Goal: Transaction & Acquisition: Purchase product/service

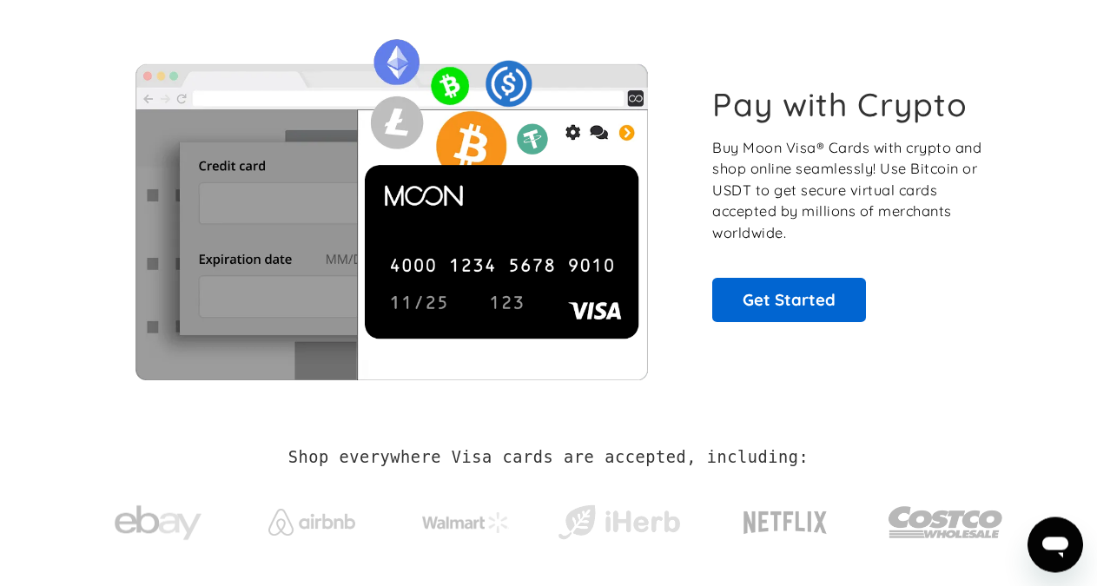
scroll to position [102, 0]
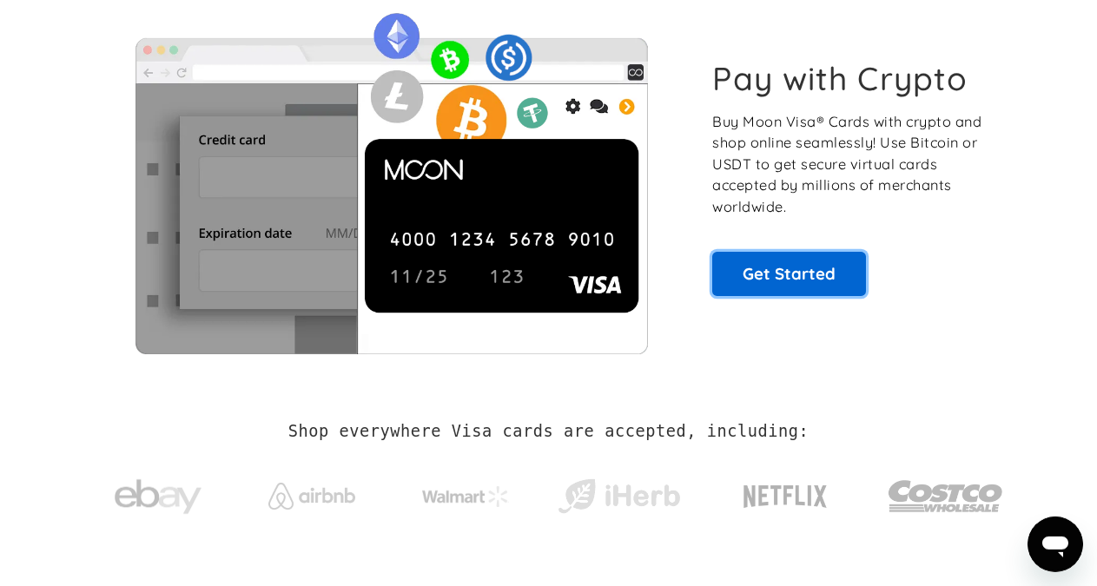
click at [768, 274] on link "Get Started" at bounding box center [789, 273] width 154 height 43
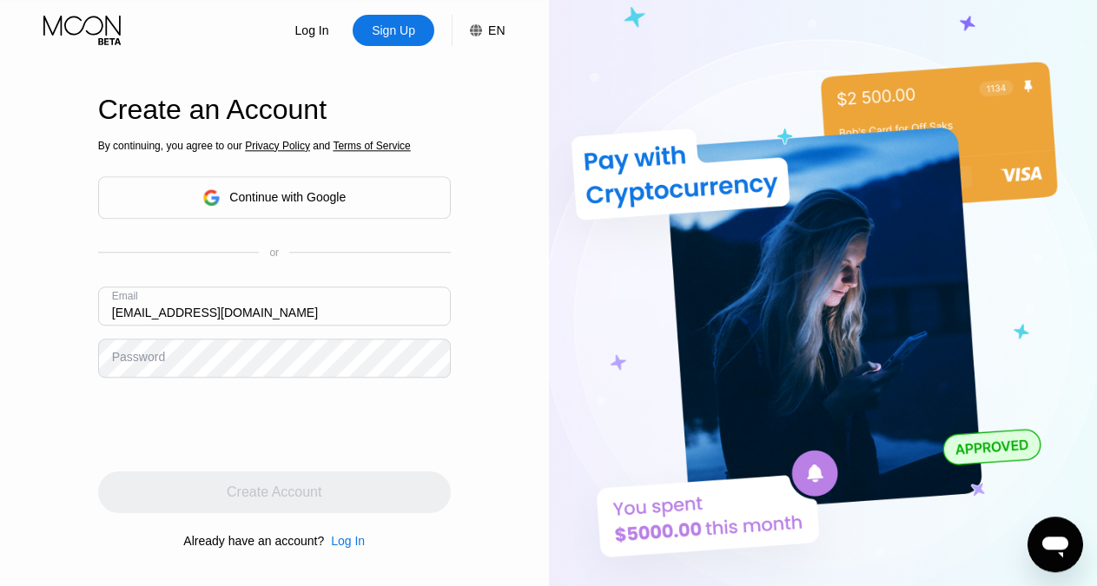
type input "[EMAIL_ADDRESS][DOMAIN_NAME]"
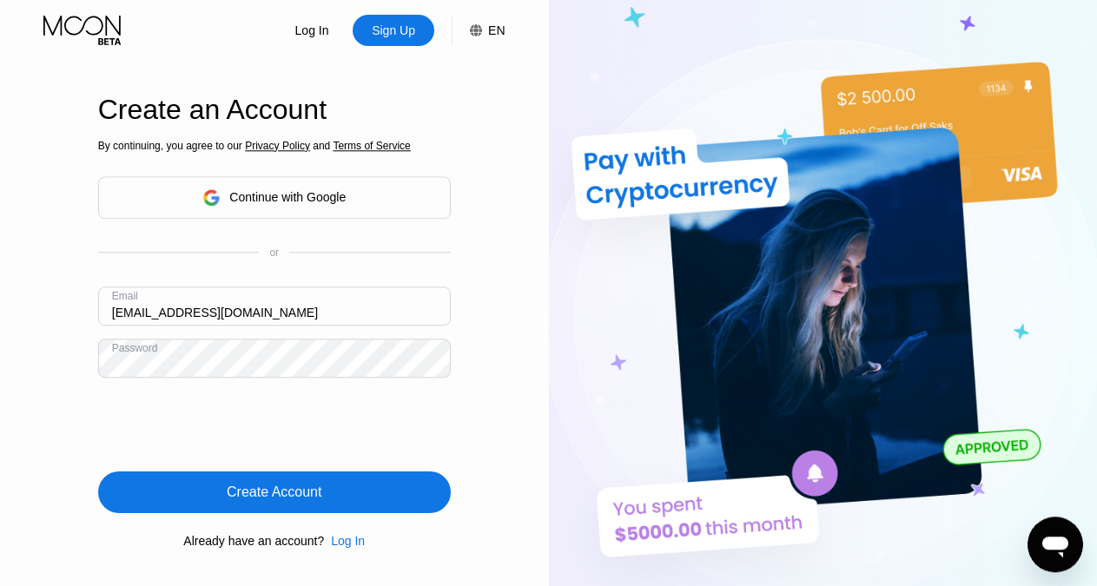
click at [295, 491] on div "Create Account" at bounding box center [274, 492] width 95 height 17
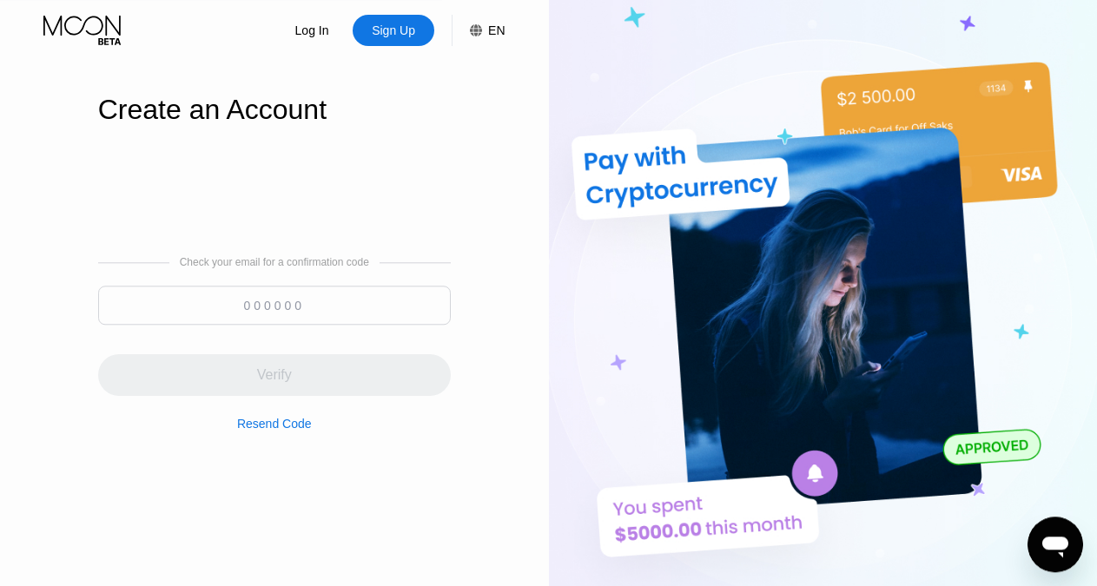
click at [279, 300] on input at bounding box center [274, 305] width 353 height 39
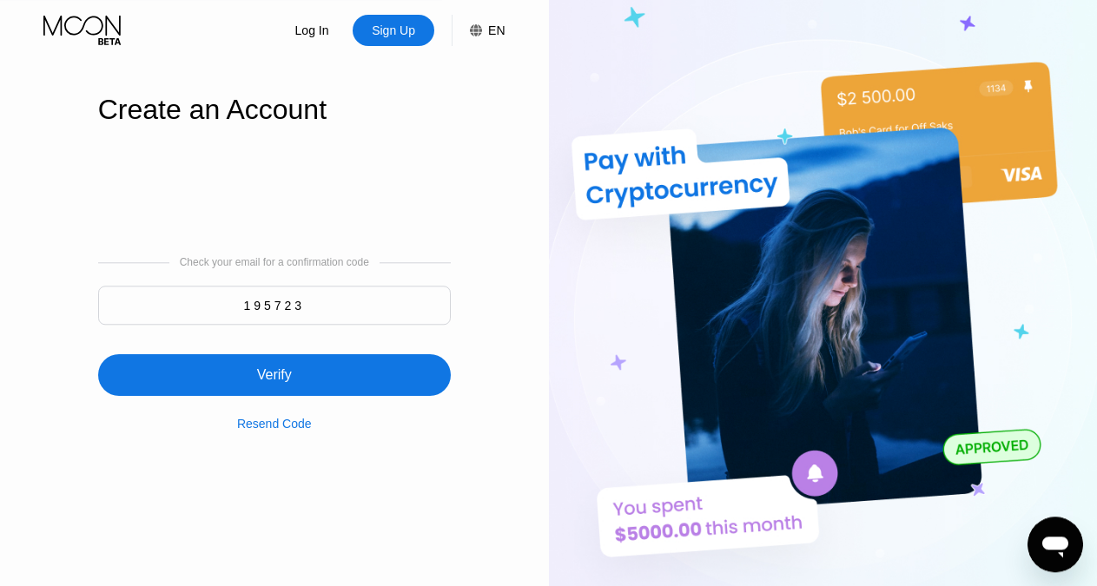
type input "195723"
click at [277, 374] on div "Verify" at bounding box center [274, 374] width 35 height 17
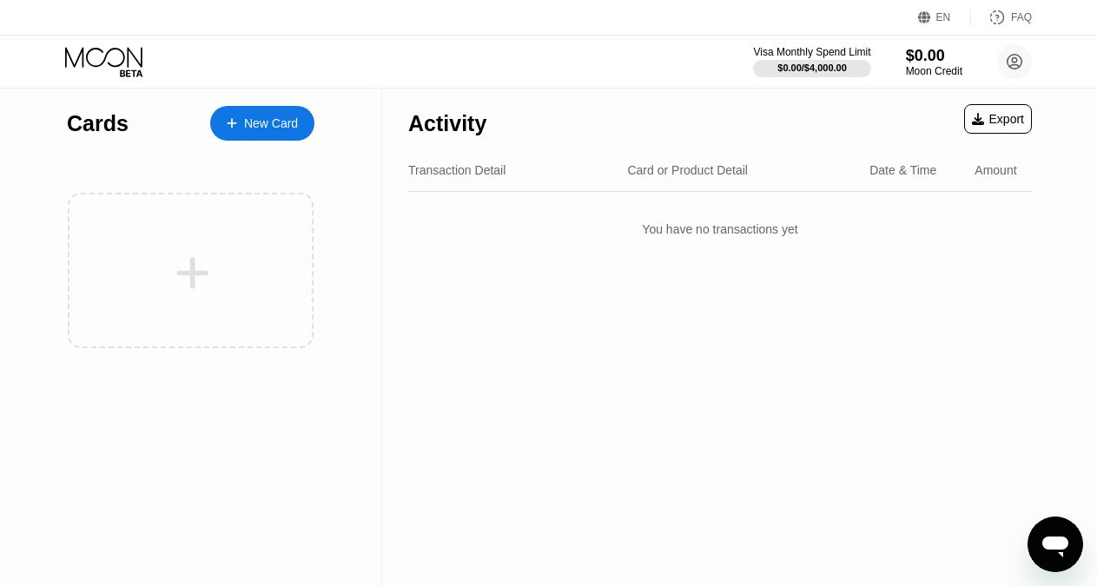
click at [262, 121] on div "New Card" at bounding box center [271, 123] width 54 height 15
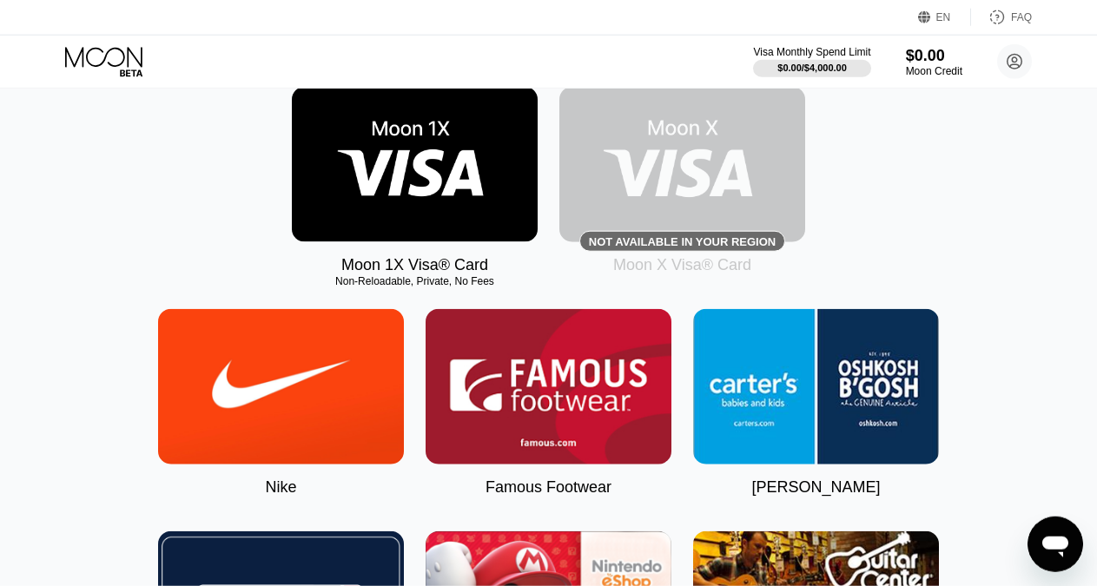
scroll to position [281, 0]
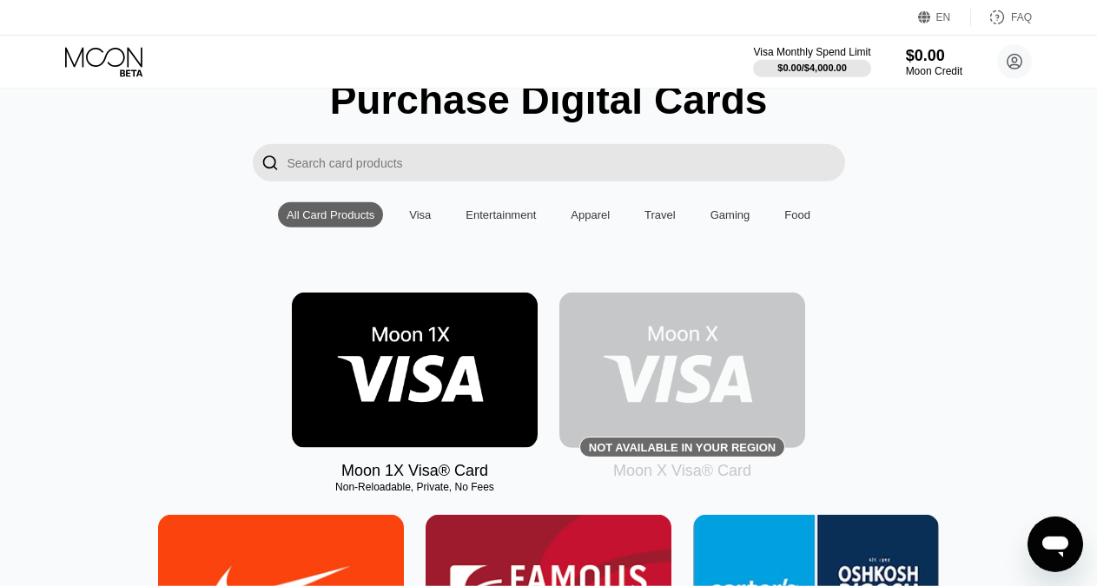
scroll to position [36, 0]
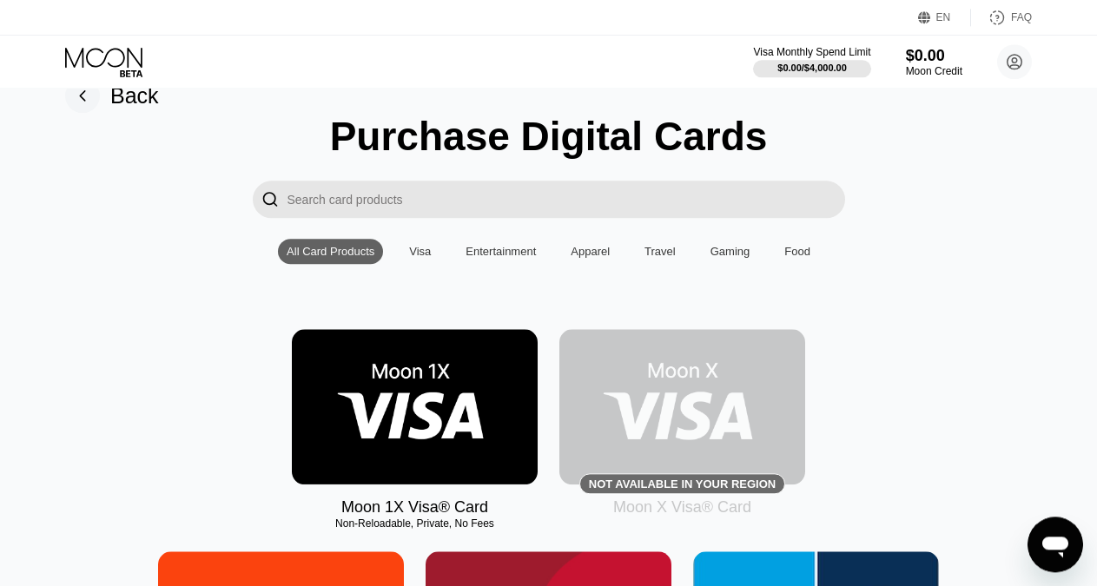
click at [426, 258] on div "Visa" at bounding box center [420, 251] width 22 height 13
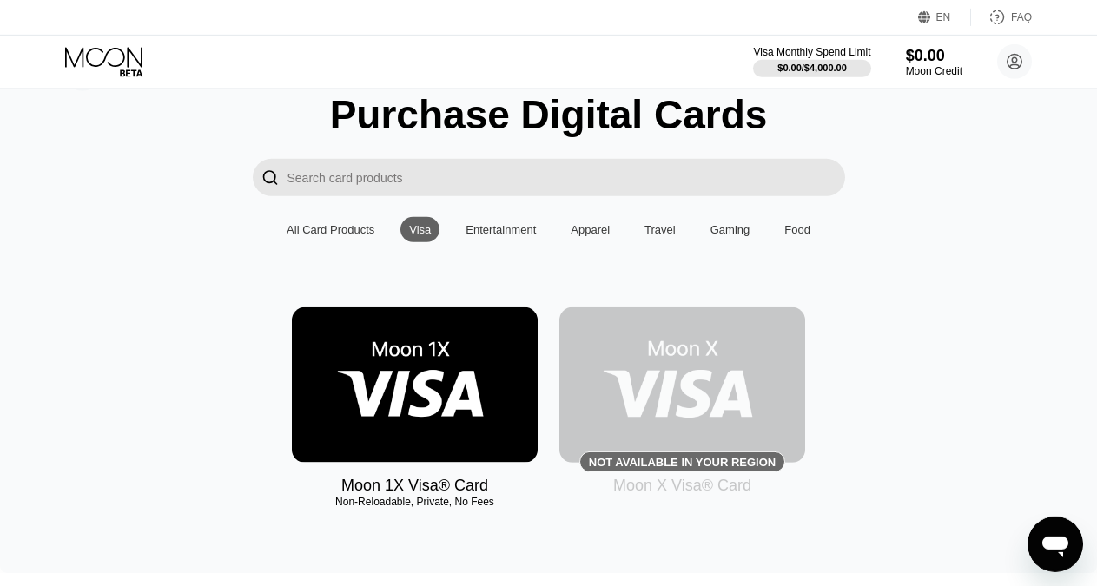
scroll to position [81, 0]
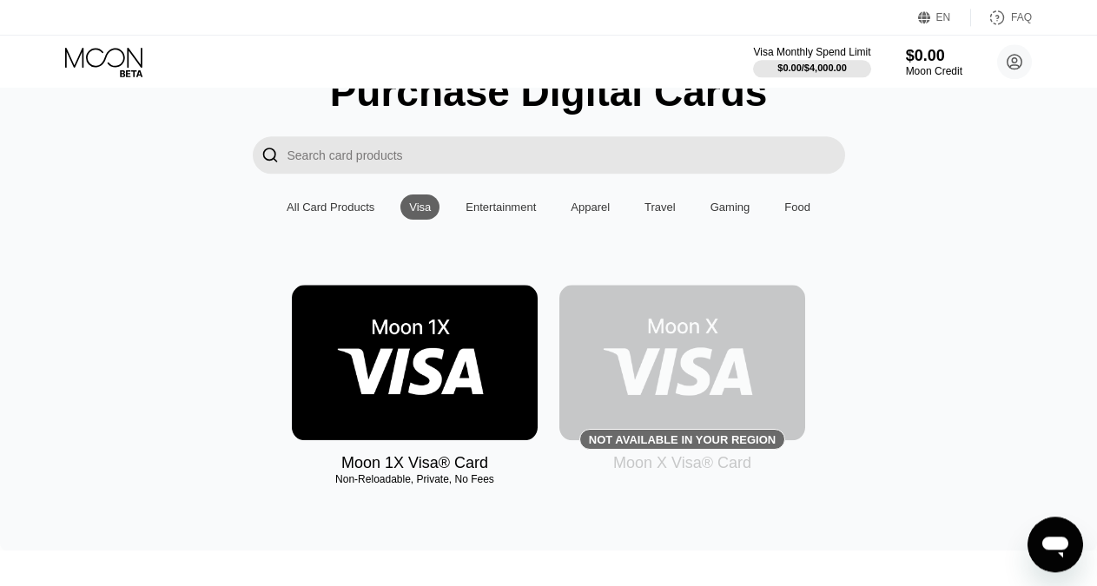
click at [482, 392] on img at bounding box center [415, 362] width 246 height 155
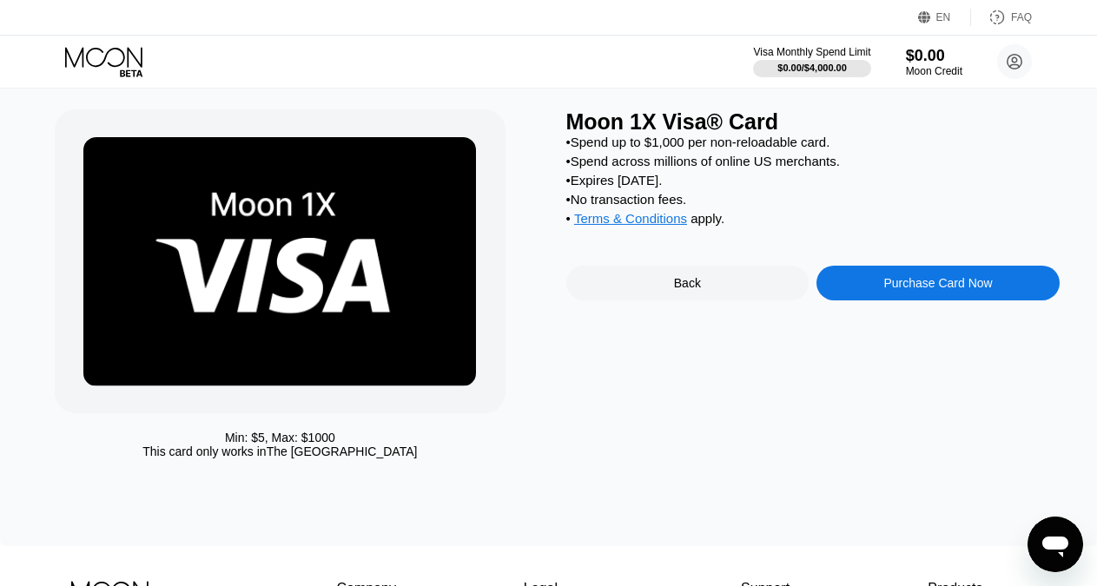
scroll to position [3, 0]
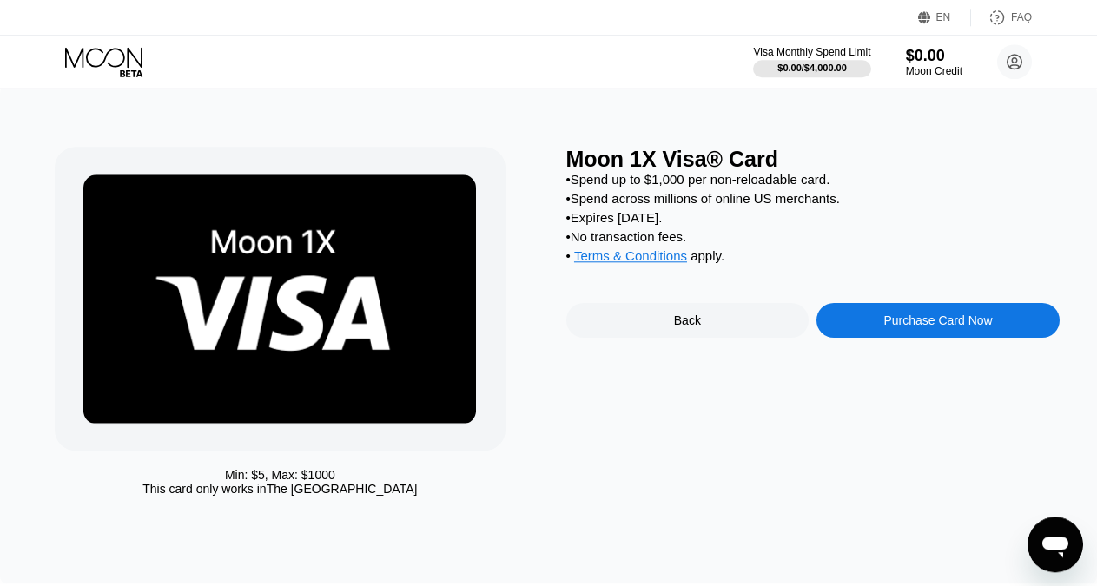
click at [686, 327] on div "Back" at bounding box center [687, 320] width 243 height 35
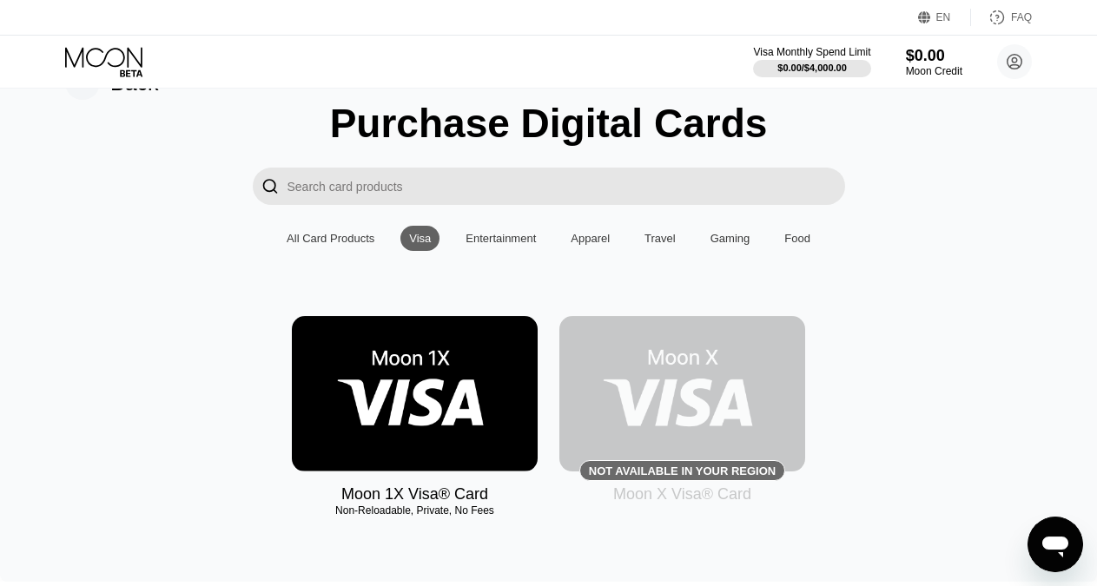
scroll to position [57, 0]
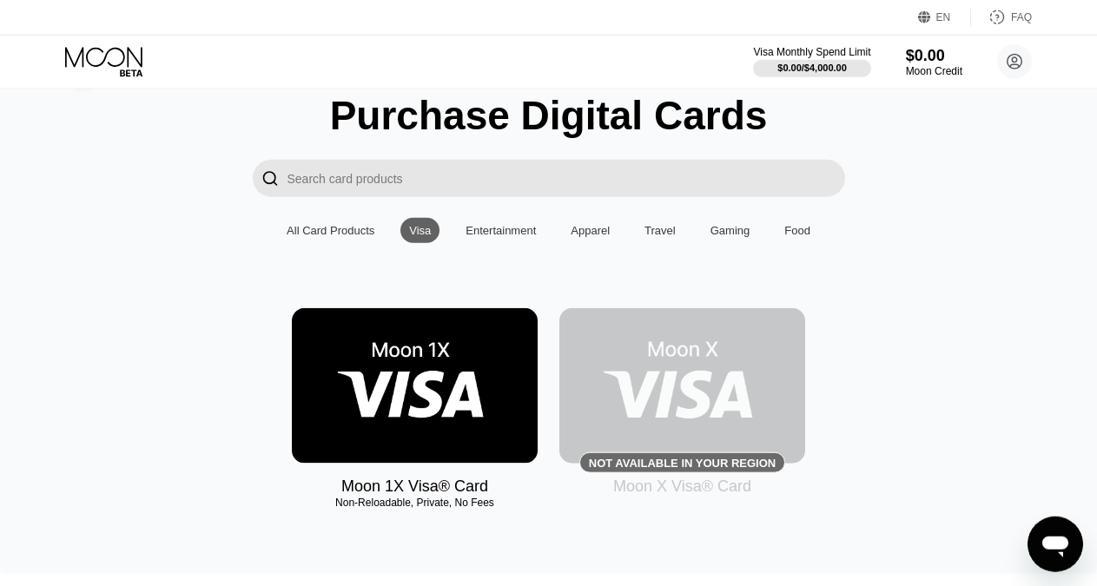
click at [683, 438] on img at bounding box center [682, 385] width 246 height 155
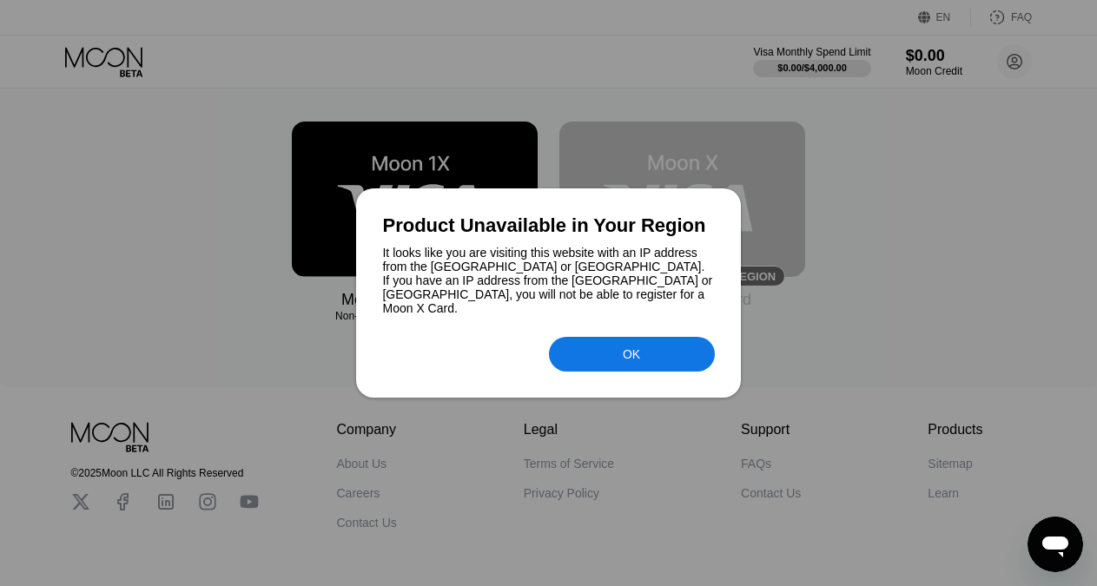
scroll to position [232, 0]
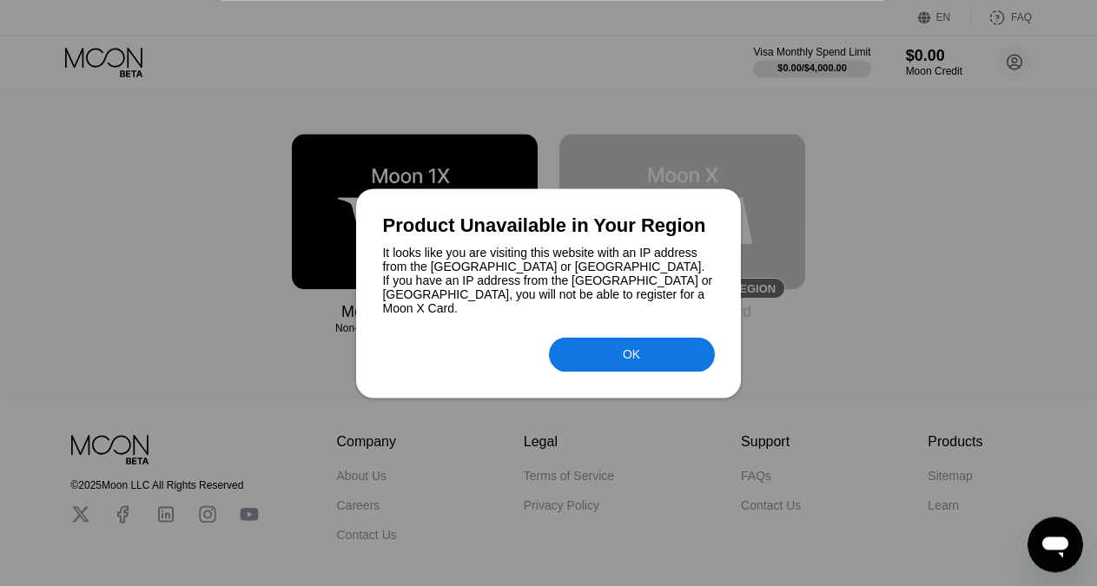
click at [625, 349] on div "OK" at bounding box center [631, 354] width 17 height 14
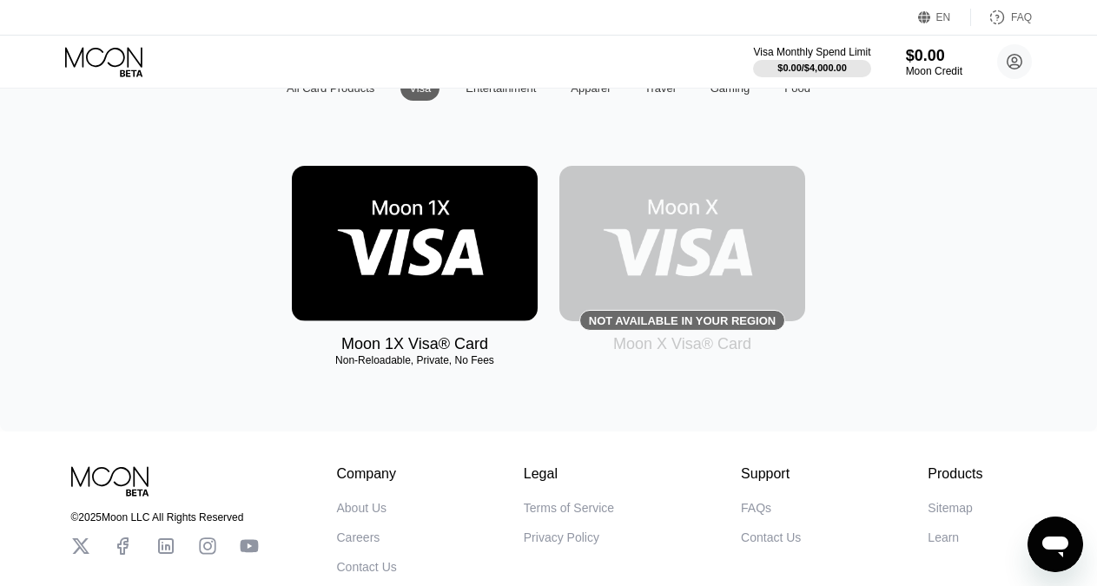
scroll to position [159, 0]
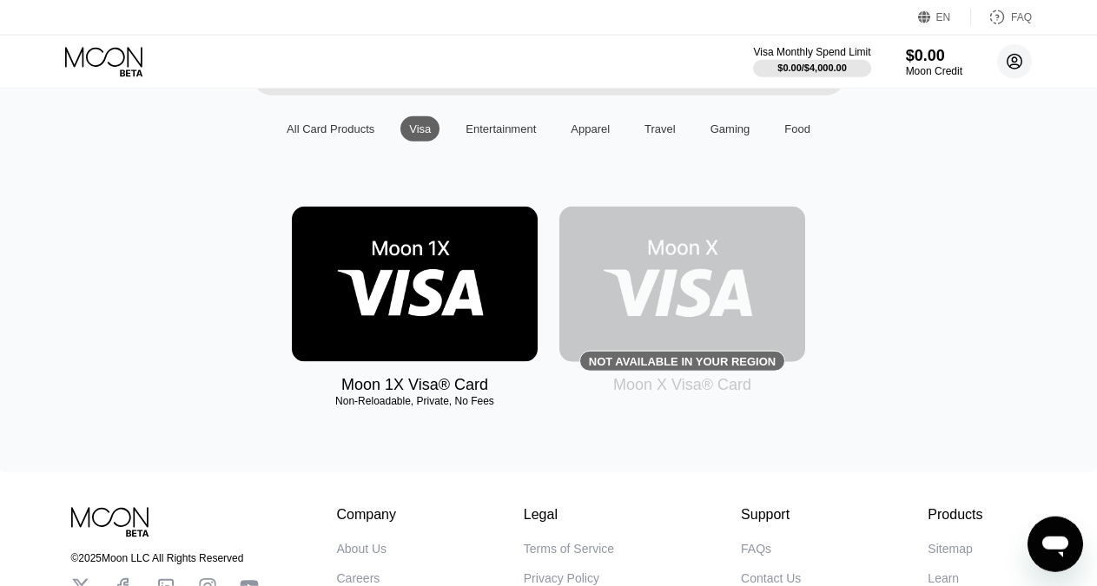
click at [1012, 58] on icon at bounding box center [1015, 62] width 10 height 10
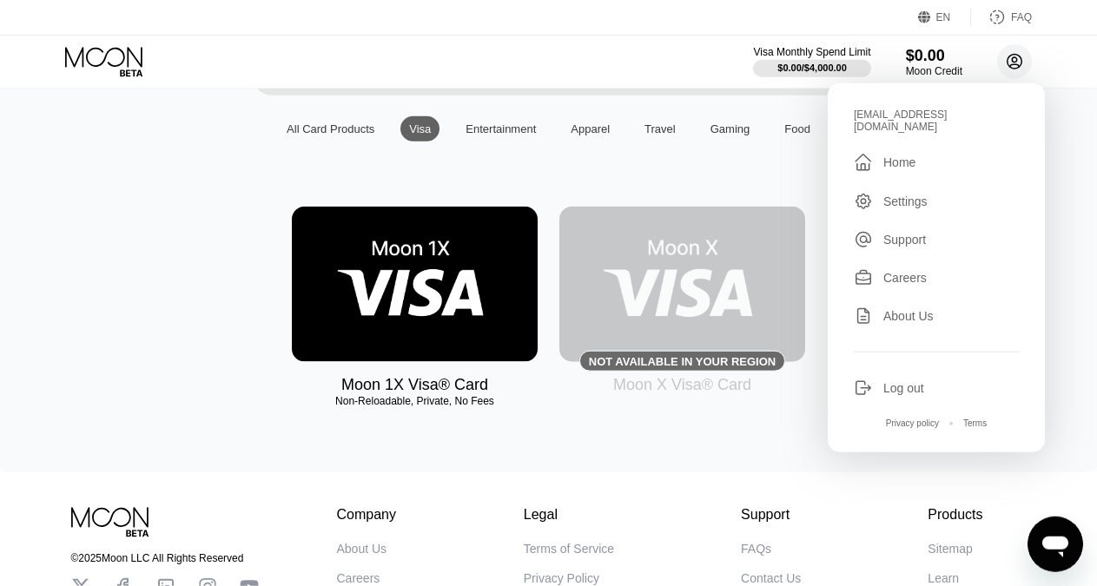
click at [1012, 58] on icon at bounding box center [1015, 62] width 10 height 10
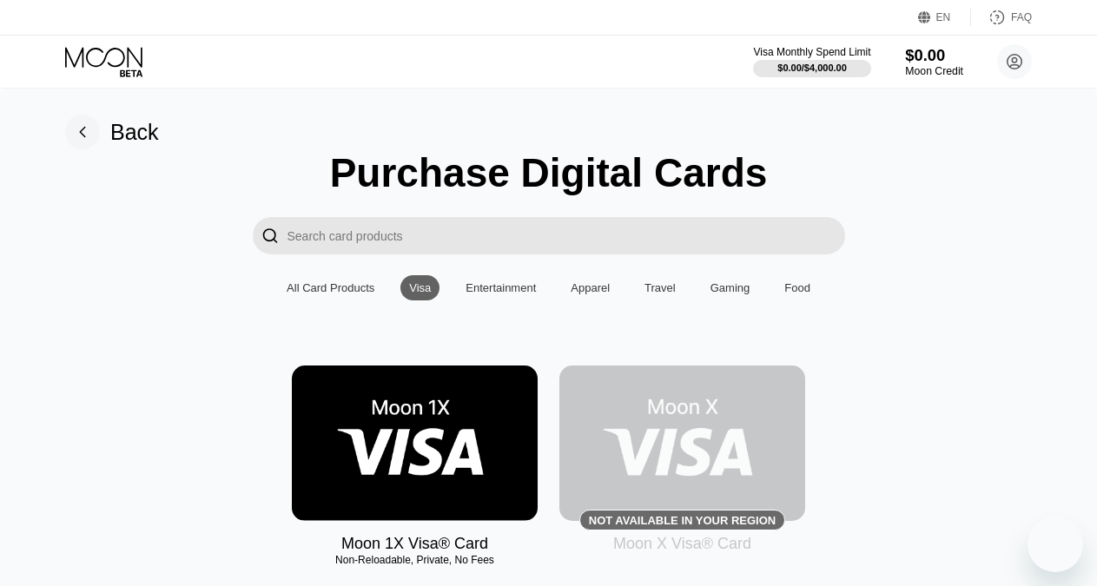
click at [944, 63] on div "$0.00" at bounding box center [934, 55] width 58 height 18
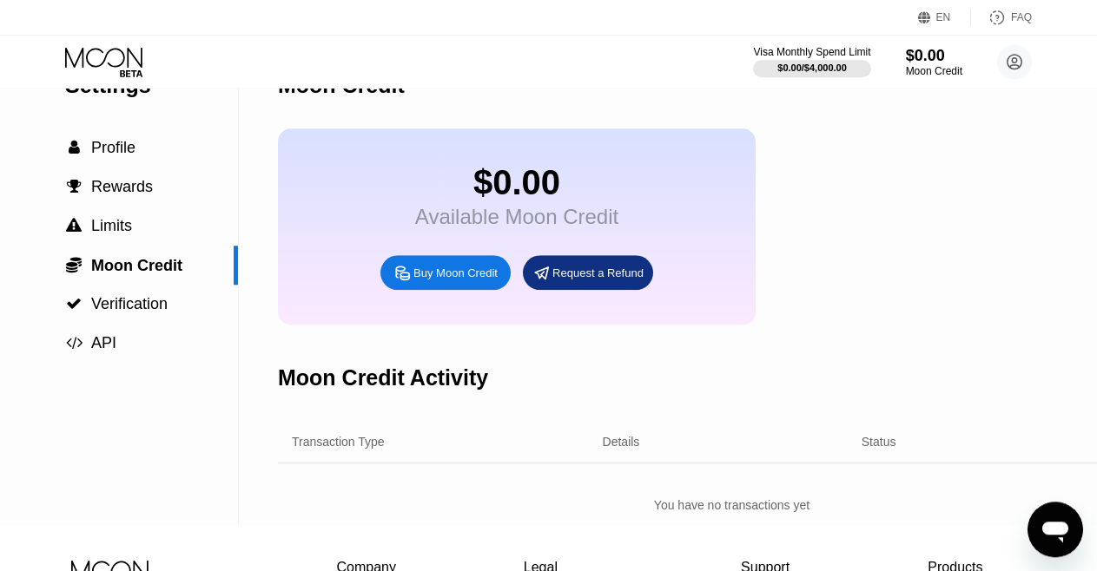
scroll to position [56, 0]
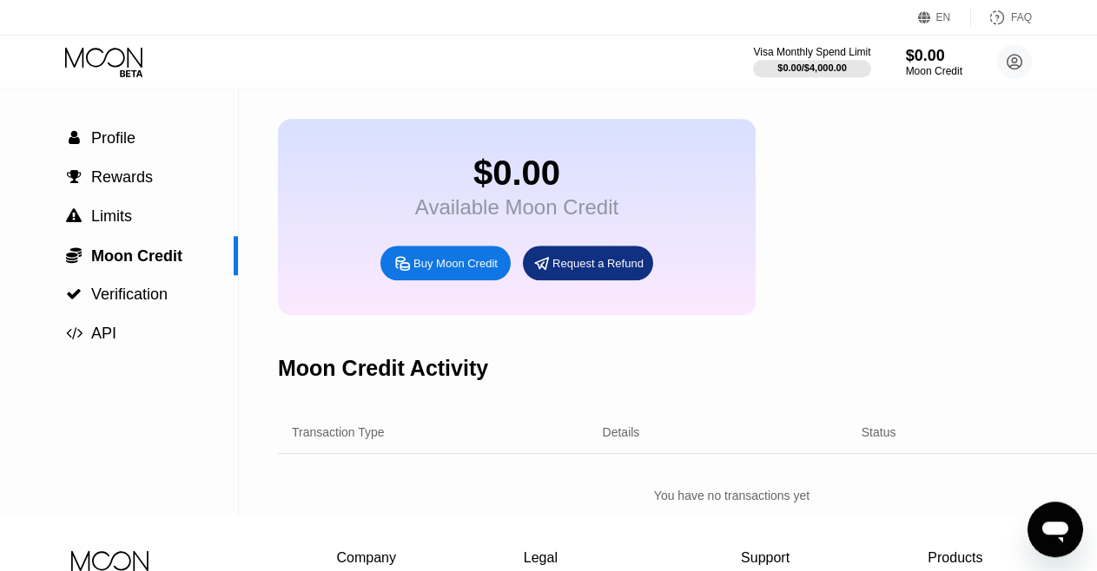
click at [581, 271] on div "Request a Refund" at bounding box center [597, 263] width 91 height 15
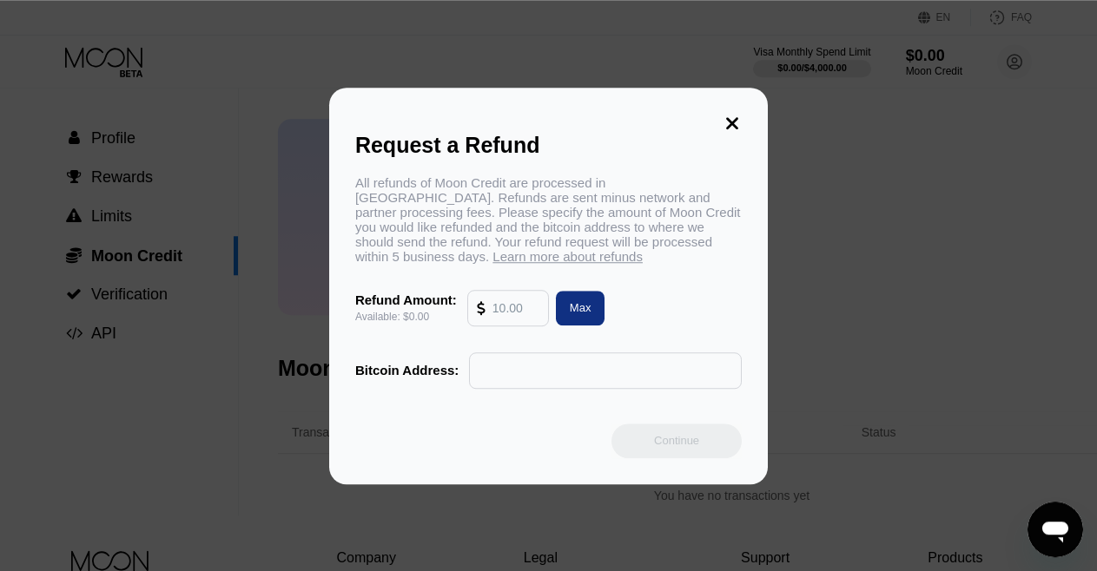
click at [733, 116] on icon at bounding box center [731, 123] width 19 height 19
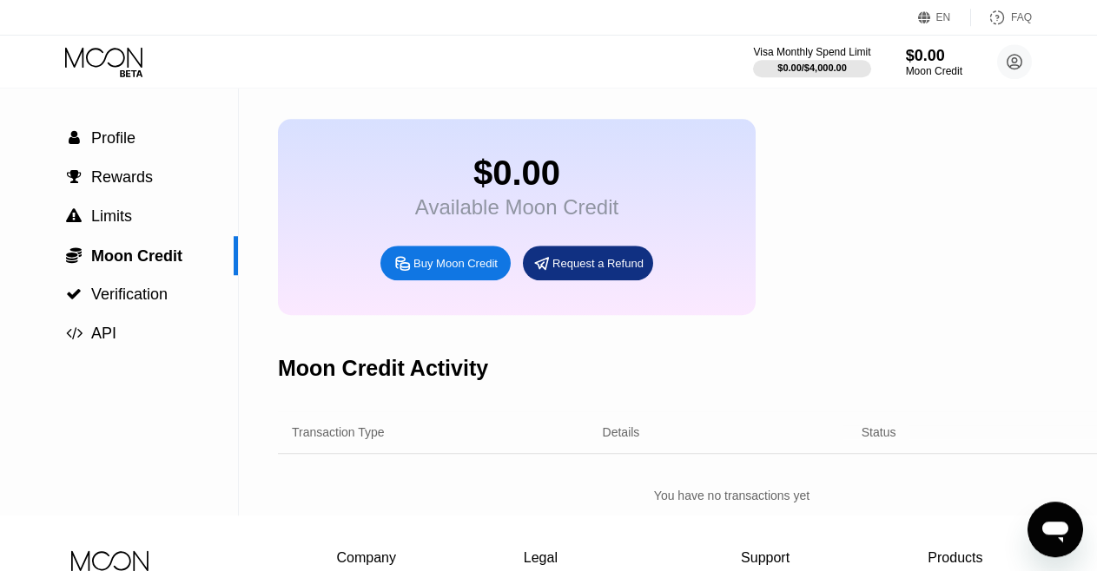
click at [428, 271] on div "Buy Moon Credit" at bounding box center [455, 263] width 84 height 15
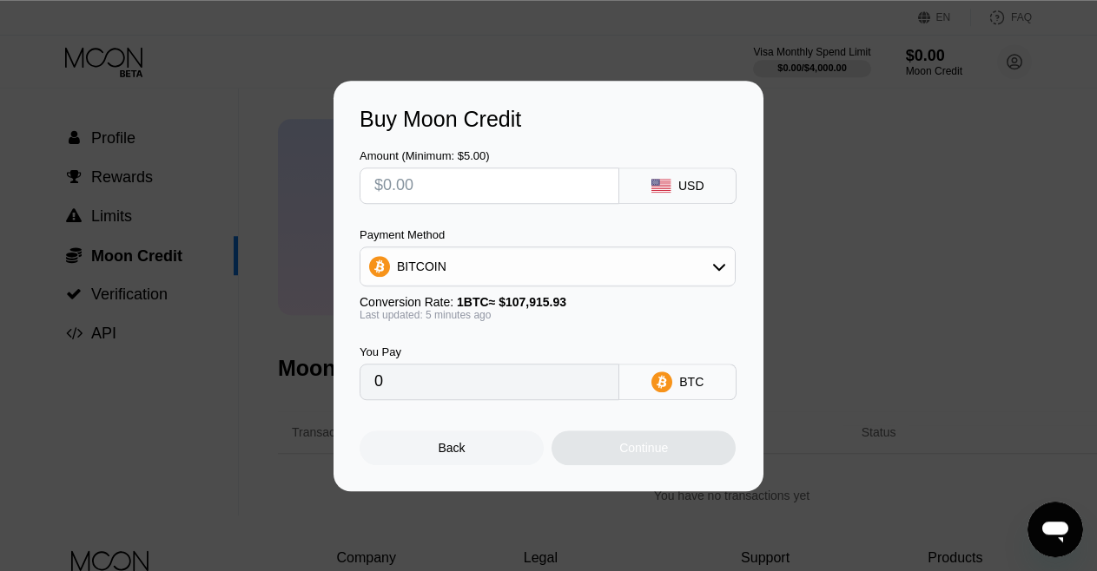
click at [491, 180] on input "text" at bounding box center [489, 185] width 230 height 35
click at [452, 455] on div "Back" at bounding box center [451, 448] width 27 height 14
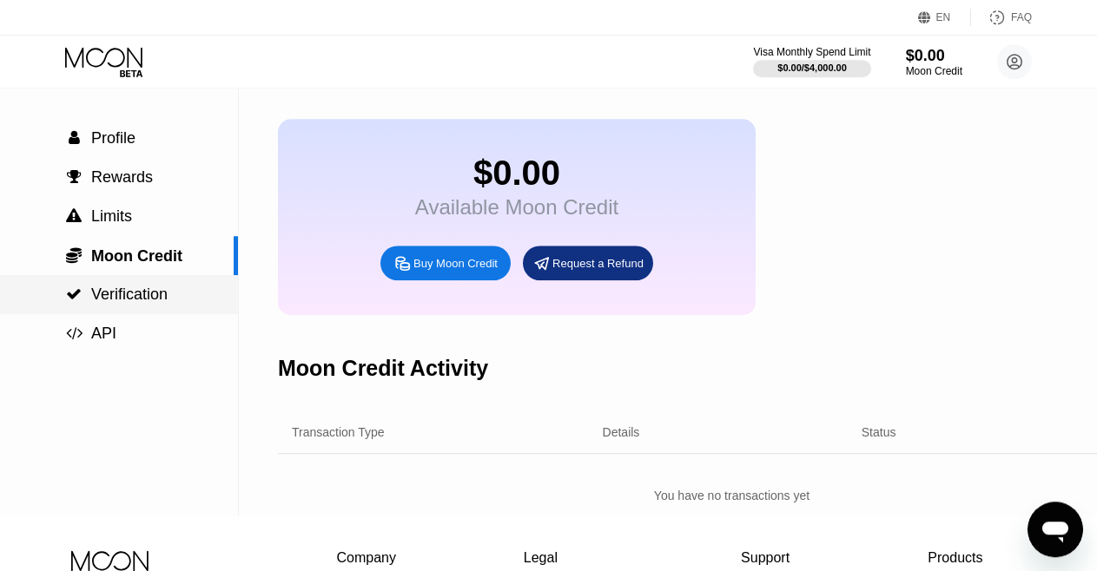
click at [128, 295] on span "Verification" at bounding box center [129, 294] width 76 height 17
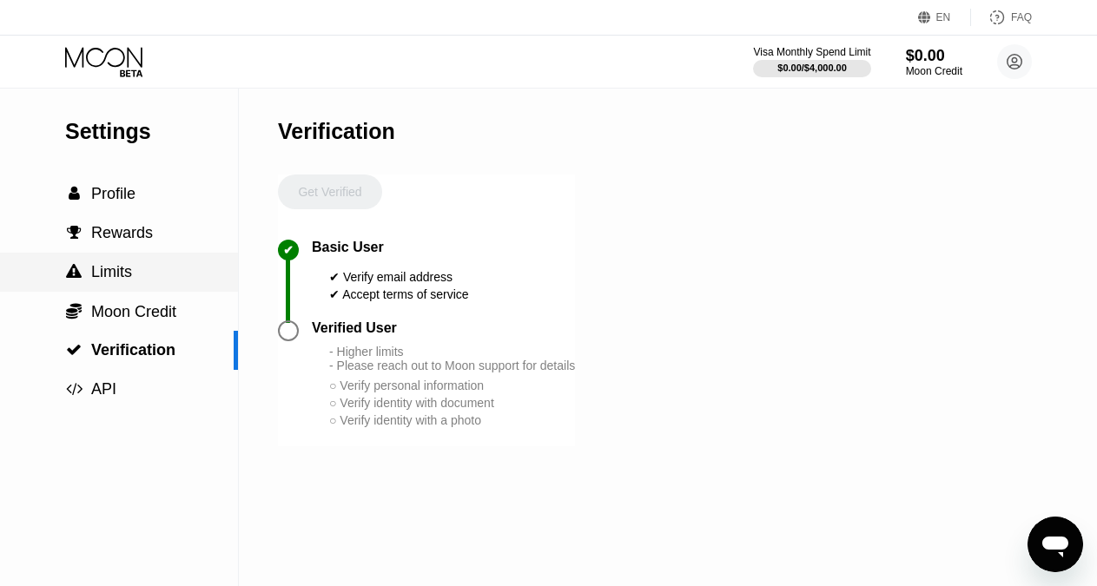
click at [102, 275] on span "Limits" at bounding box center [111, 271] width 41 height 17
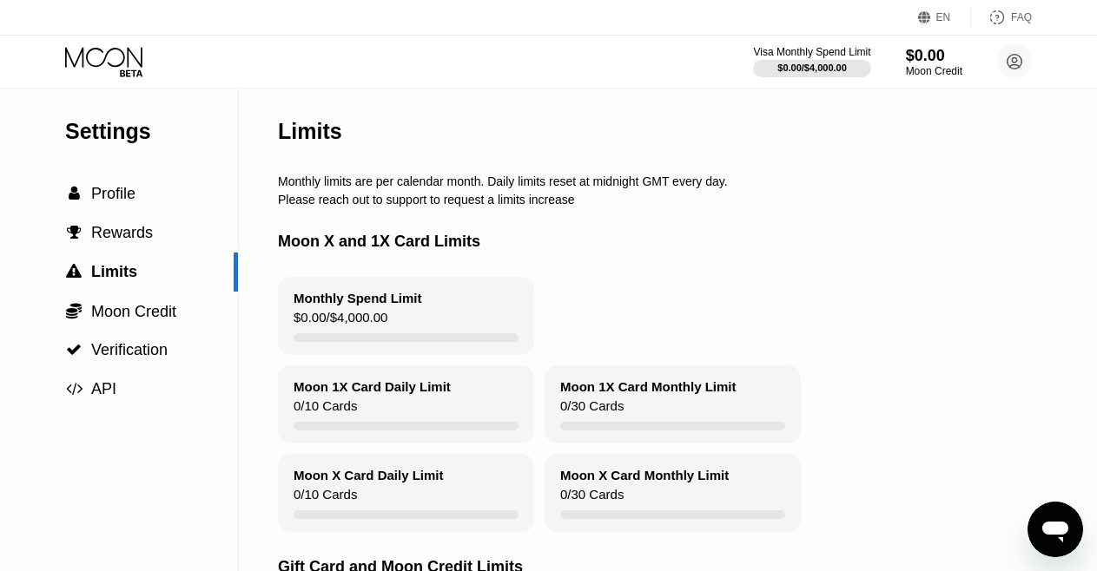
click at [613, 269] on div "Moon X and 1X Card Limits" at bounding box center [716, 242] width 877 height 70
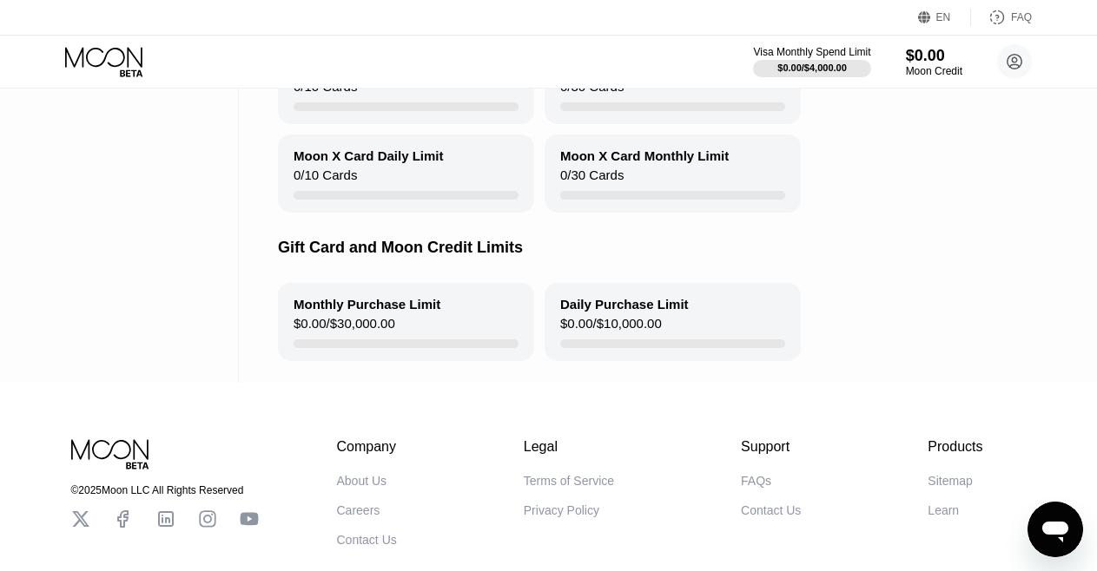
scroll to position [342, 0]
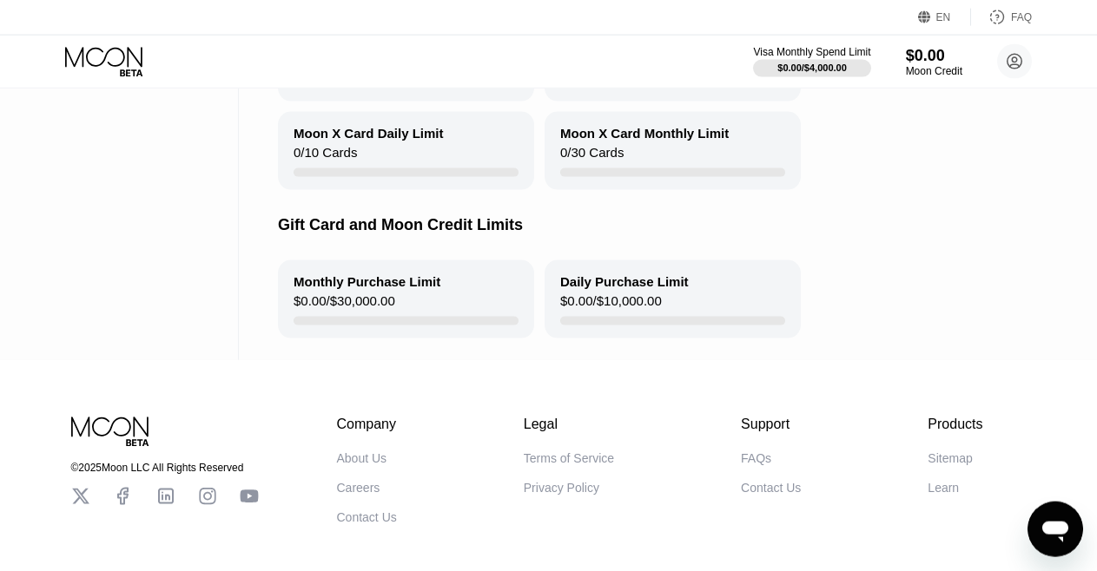
click at [647, 360] on div "Limits Monthly limits are per calendar month. Daily limits reset at midnight GM…" at bounding box center [716, 53] width 877 height 614
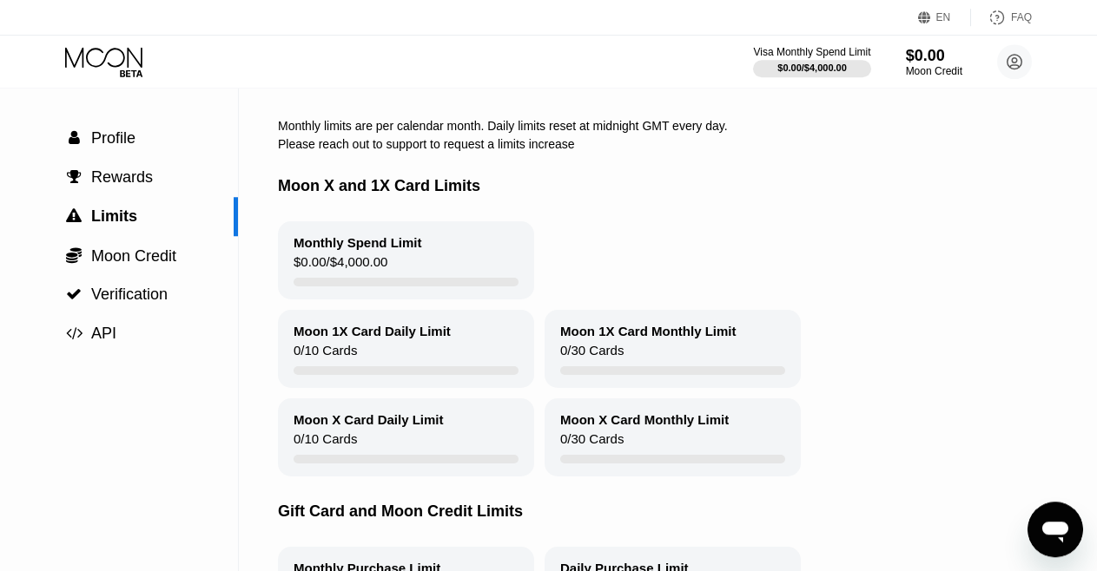
scroll to position [0, 0]
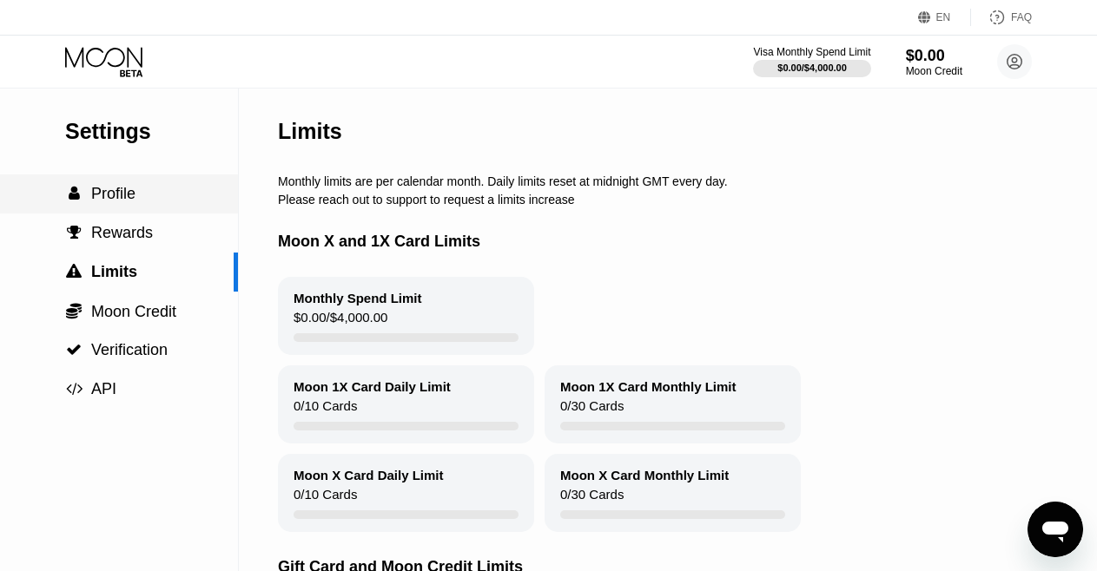
click at [117, 198] on span "Profile" at bounding box center [113, 193] width 44 height 17
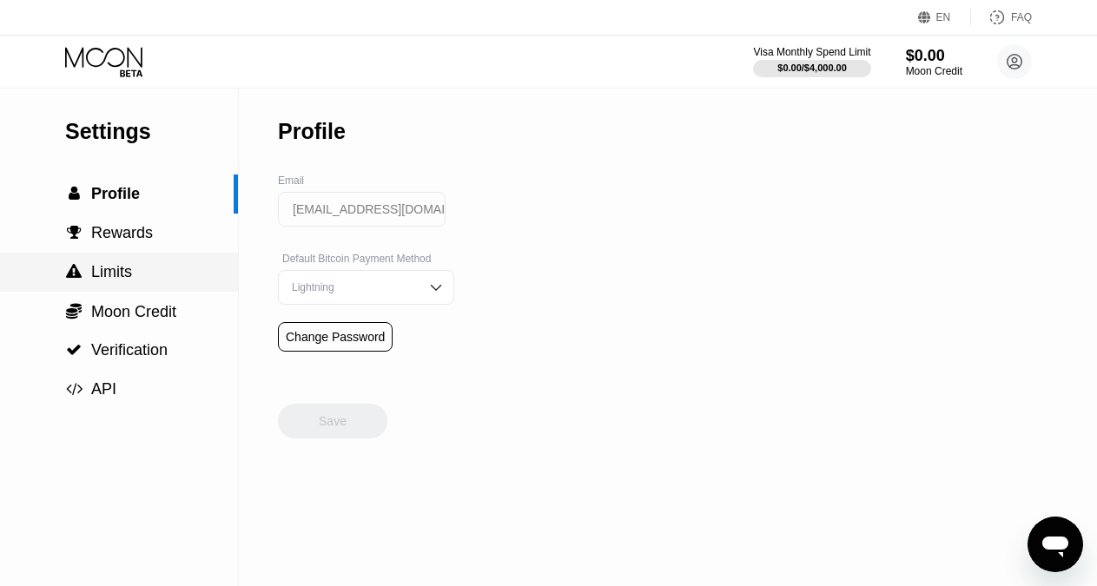
click at [129, 279] on span "Limits" at bounding box center [111, 271] width 41 height 17
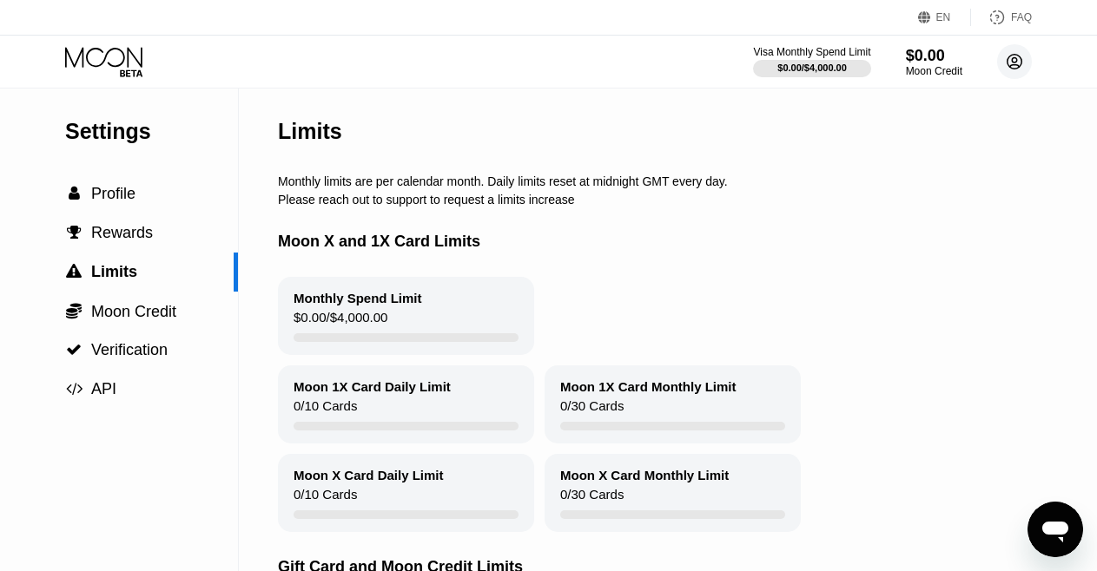
click at [1012, 64] on circle at bounding box center [1014, 61] width 35 height 35
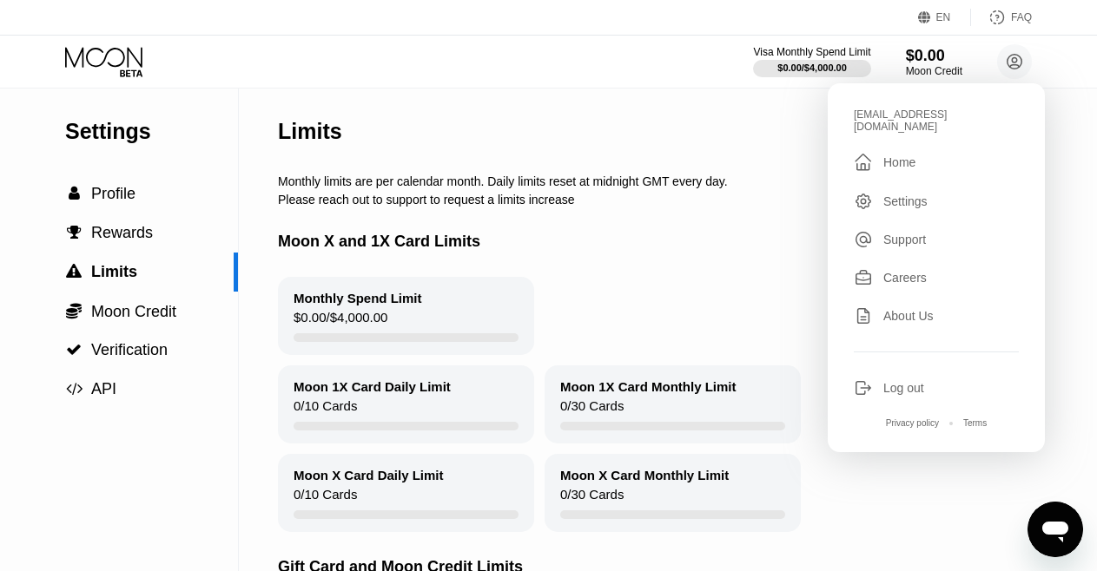
click at [906, 194] on div "Settings" at bounding box center [905, 201] width 44 height 14
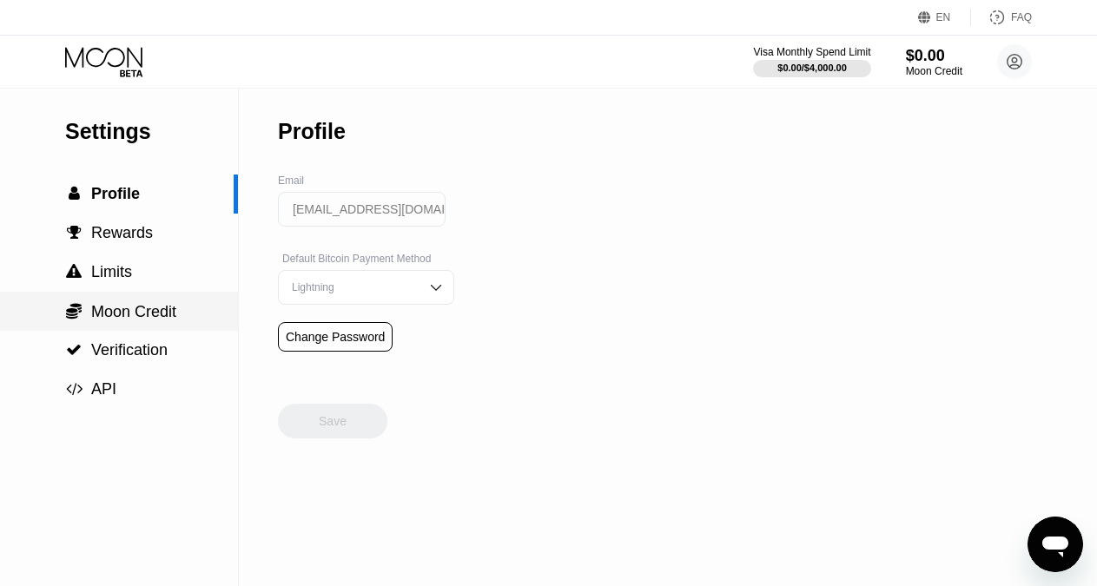
click at [126, 310] on span "Moon Credit" at bounding box center [133, 311] width 85 height 17
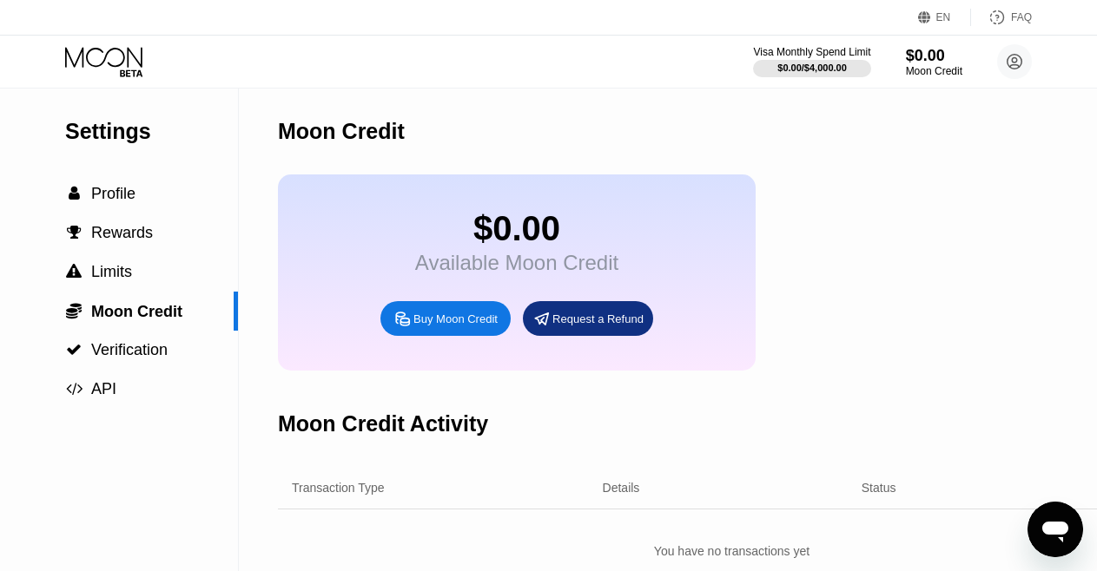
click at [433, 326] on div "Buy Moon Credit" at bounding box center [455, 319] width 84 height 15
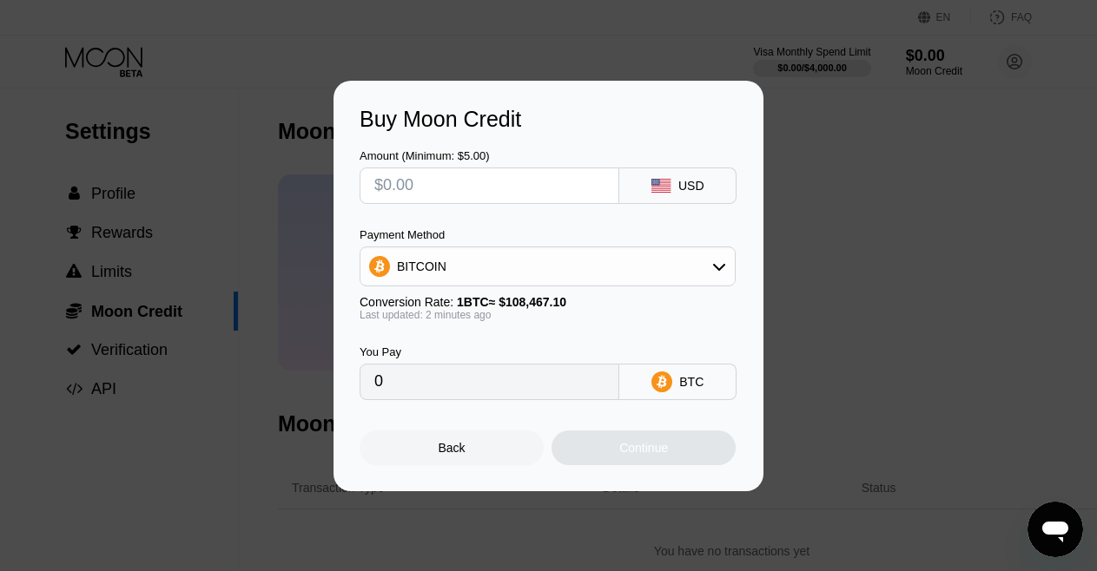
click at [718, 262] on icon at bounding box center [719, 267] width 14 height 14
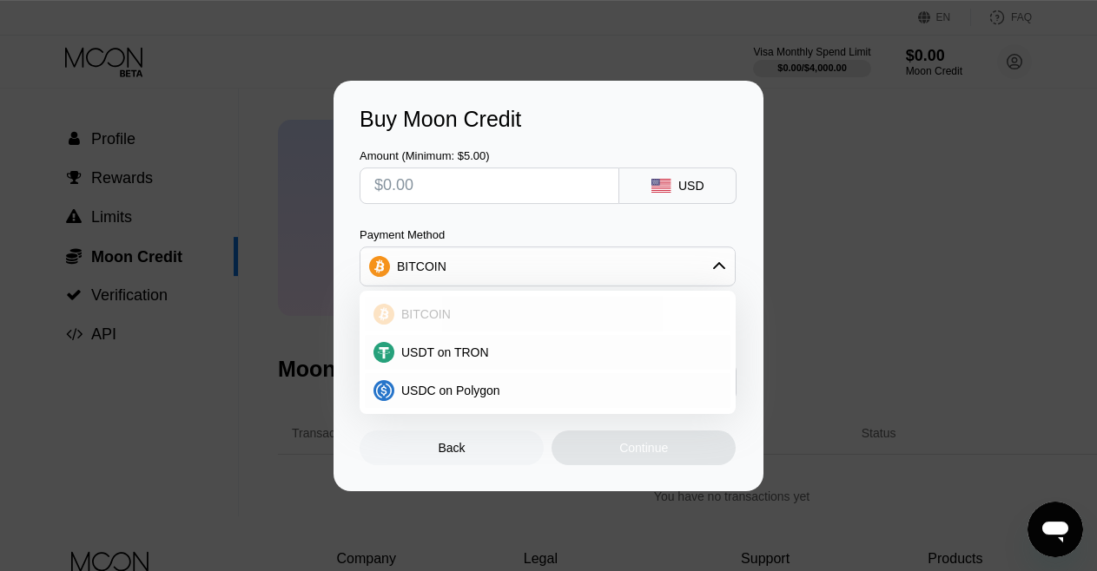
scroll to position [78, 0]
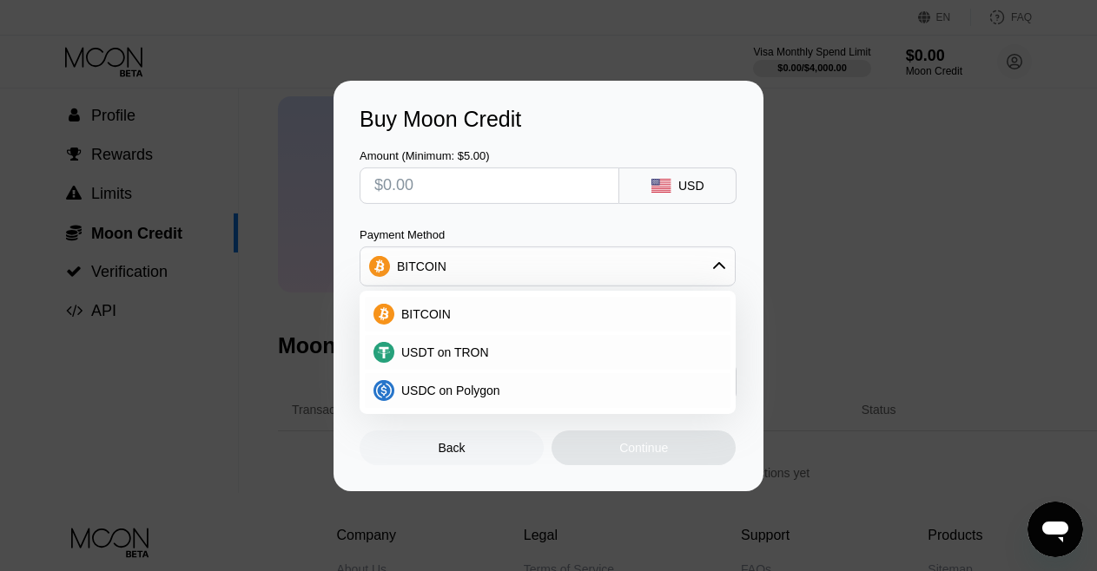
click at [647, 138] on div "Amount (Minimum: $5.00) USD" at bounding box center [548, 168] width 378 height 72
click at [716, 264] on icon at bounding box center [719, 267] width 14 height 14
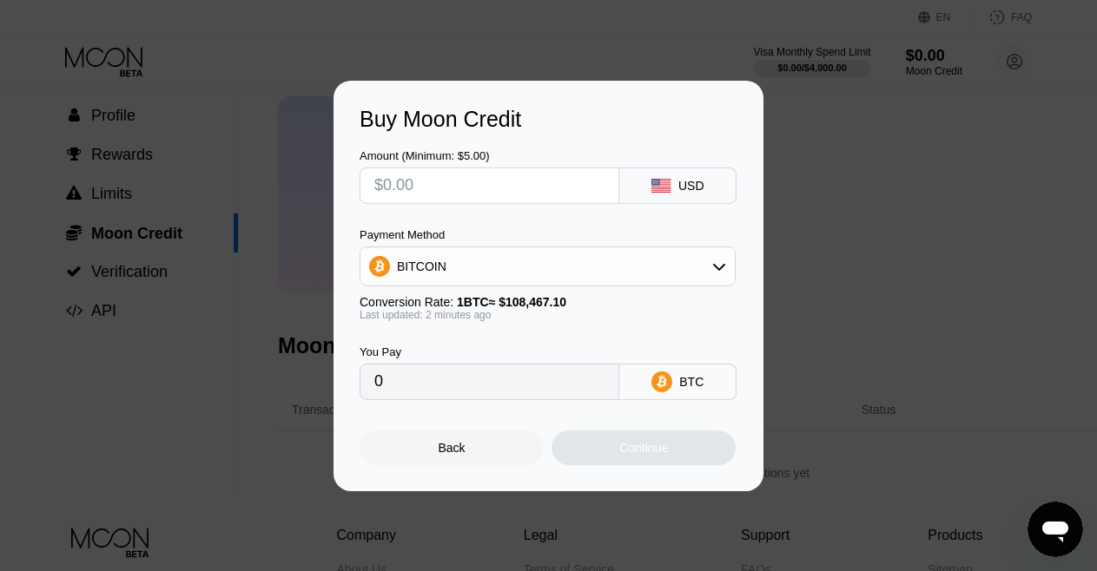
click at [458, 449] on div "Back" at bounding box center [451, 448] width 27 height 14
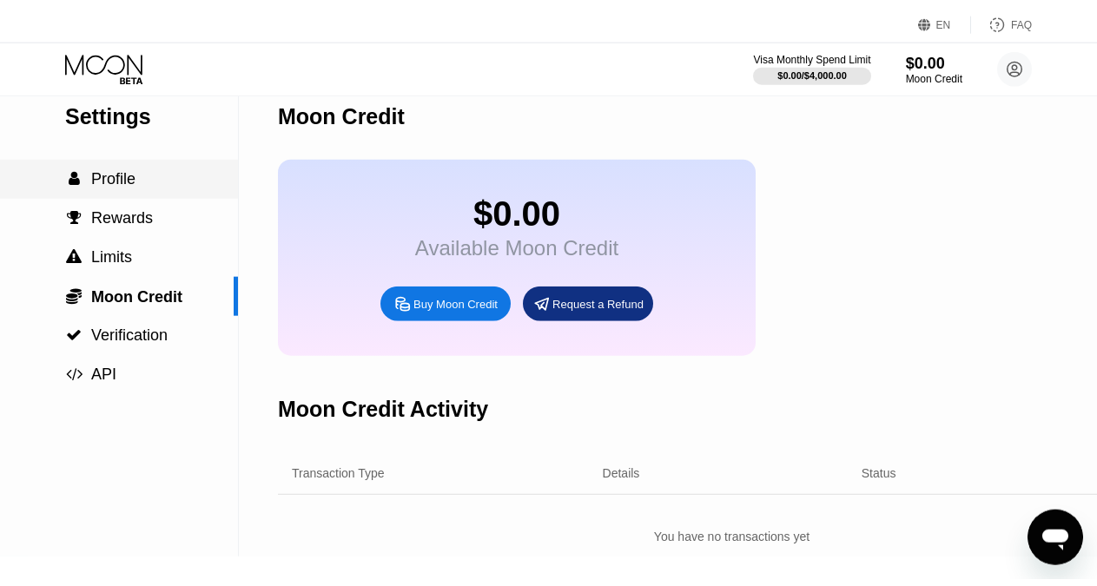
scroll to position [0, 0]
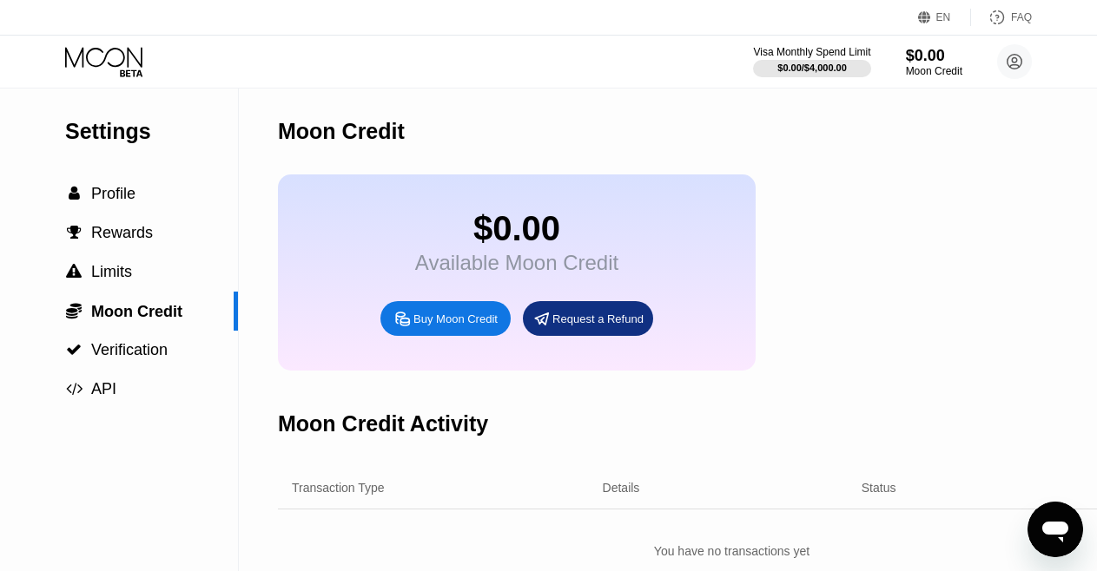
click at [126, 63] on icon at bounding box center [105, 62] width 81 height 30
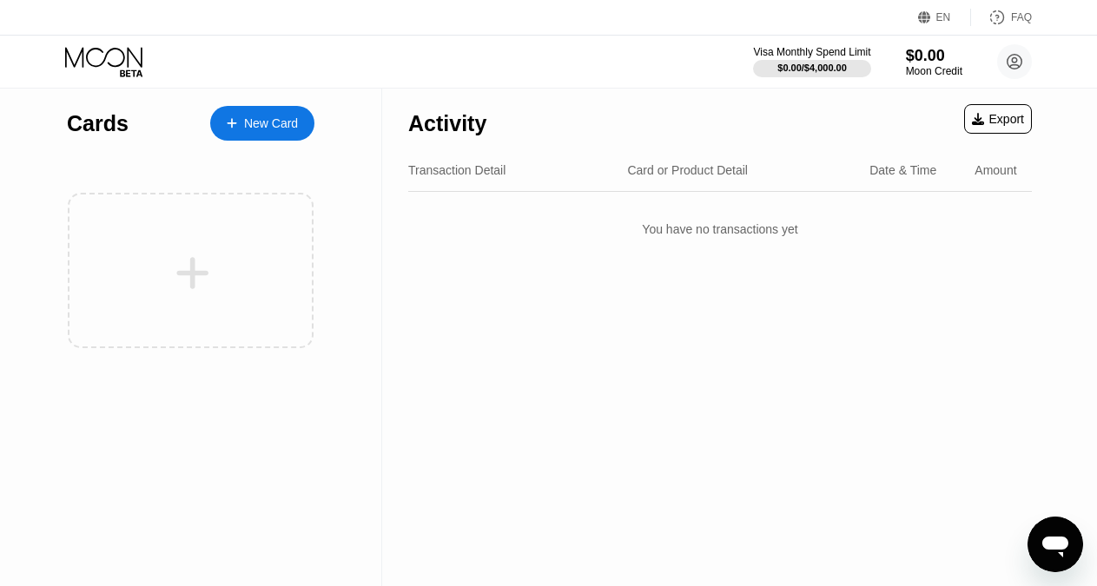
click at [249, 121] on div "New Card" at bounding box center [271, 123] width 54 height 15
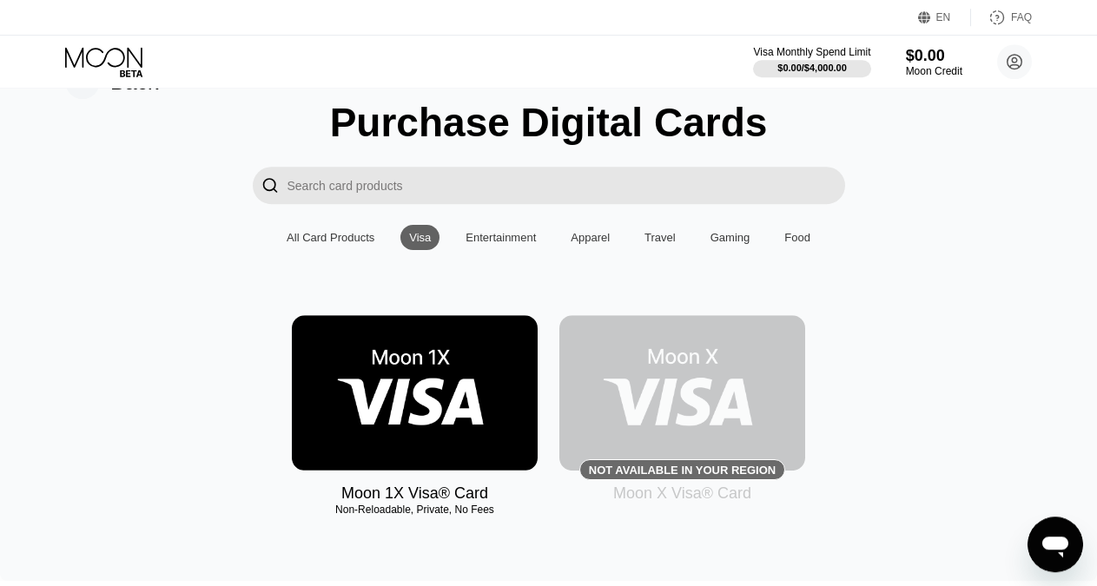
scroll to position [71, 0]
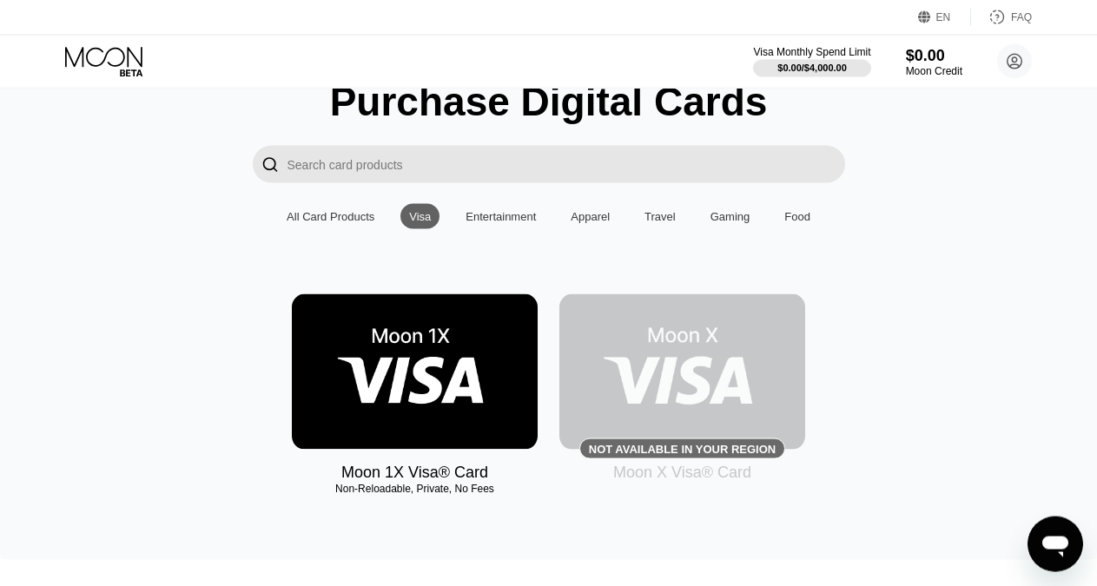
click at [408, 390] on img at bounding box center [415, 371] width 246 height 155
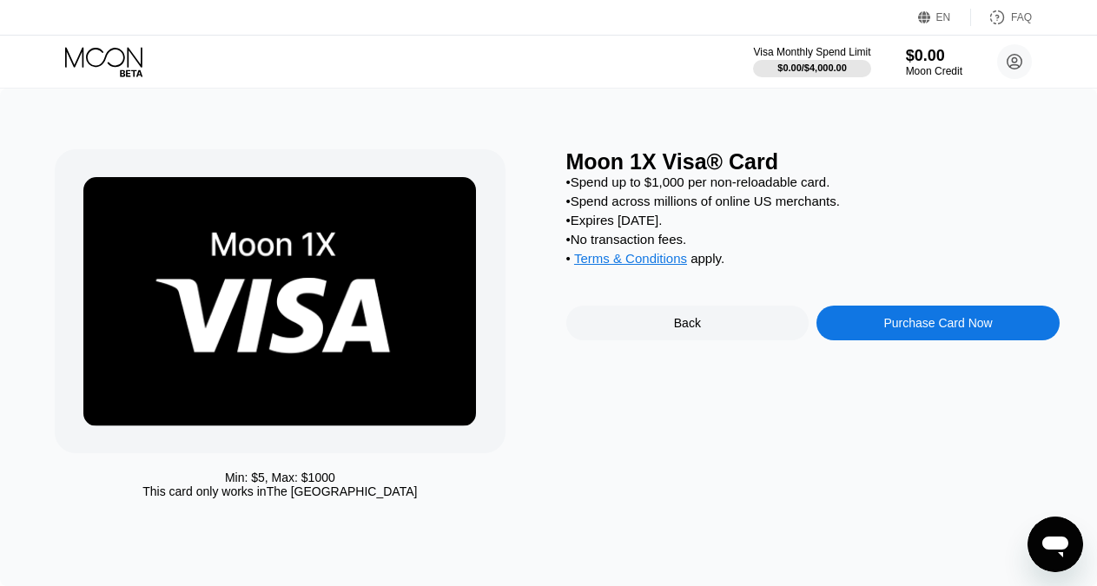
click at [906, 330] on div "Purchase Card Now" at bounding box center [937, 323] width 109 height 14
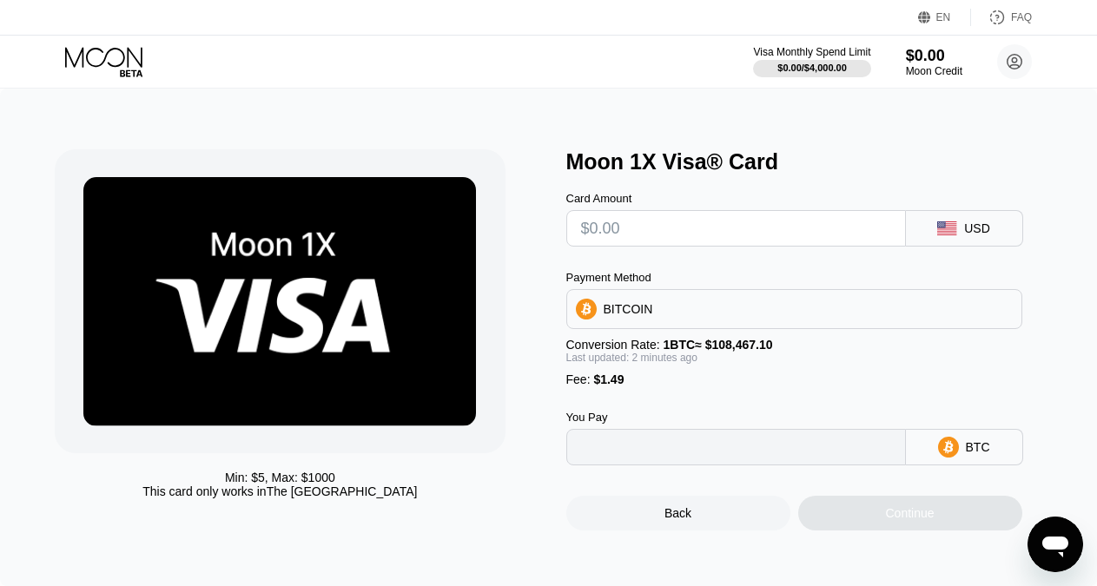
type input "0"
click at [922, 62] on div "$0.00" at bounding box center [934, 55] width 58 height 18
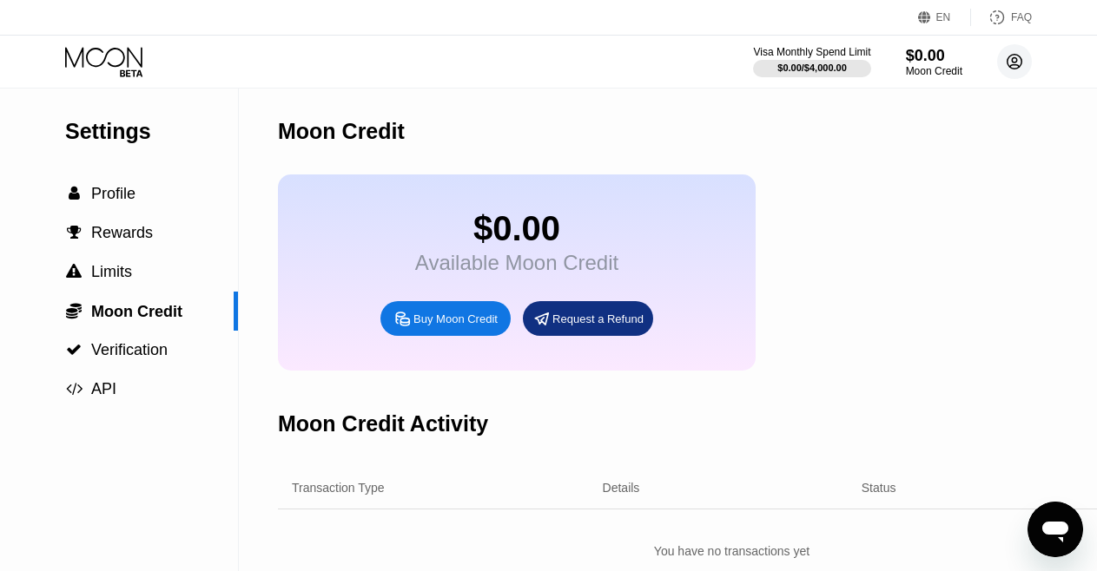
click at [1020, 60] on circle at bounding box center [1014, 61] width 35 height 35
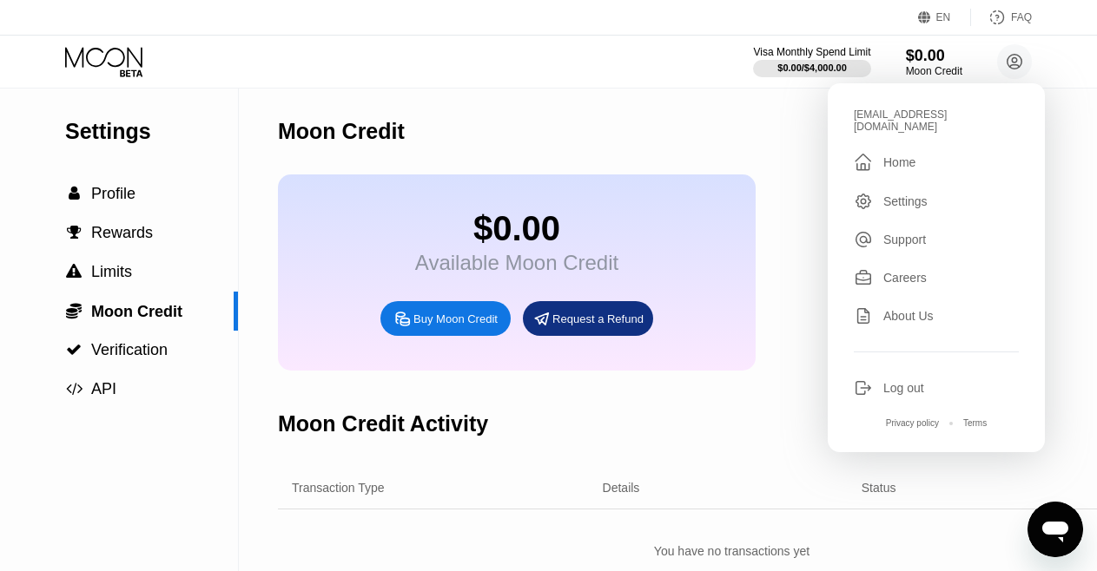
click at [905, 233] on div "Support" at bounding box center [904, 240] width 43 height 14
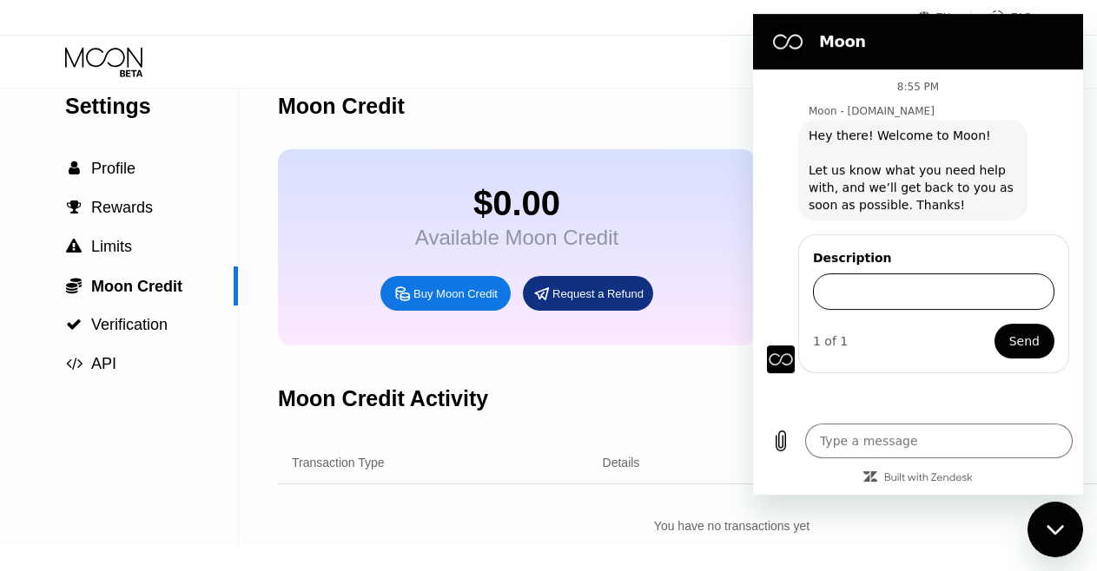
scroll to position [30, 0]
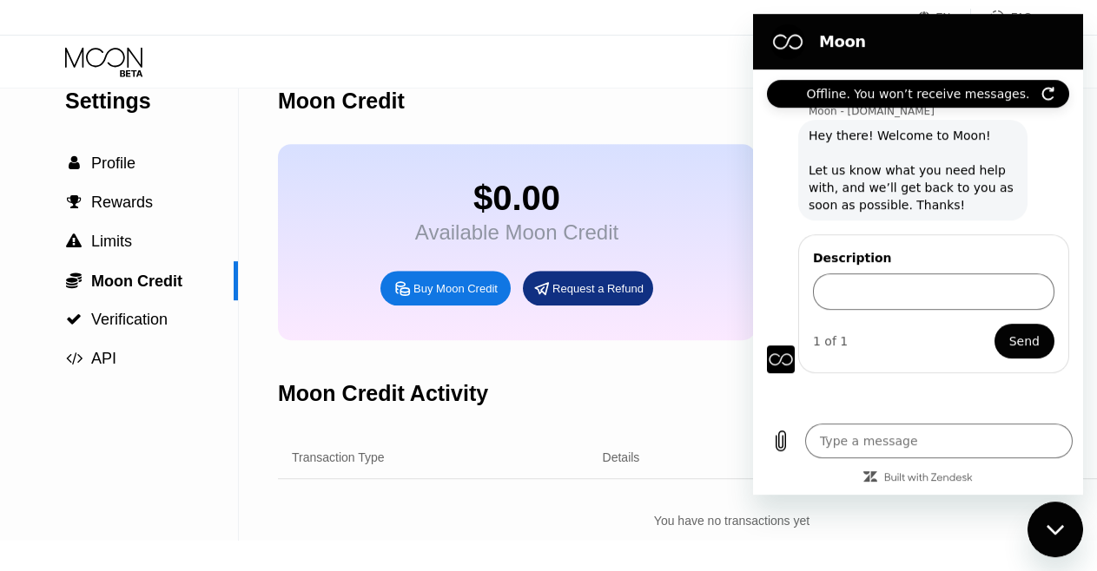
type textarea "x"
